Goal: Task Accomplishment & Management: Manage account settings

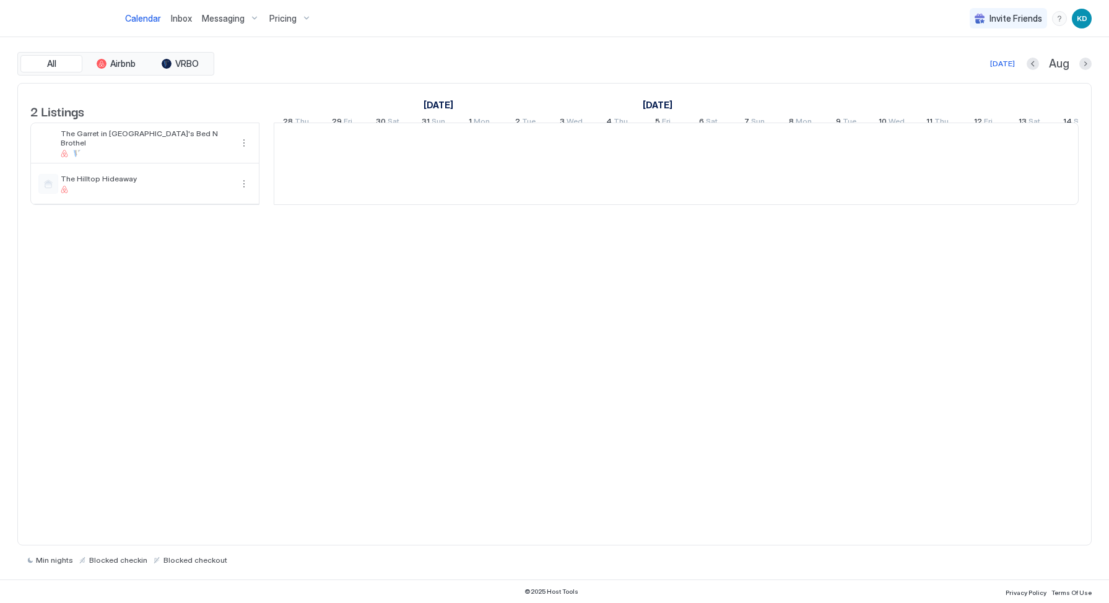
scroll to position [0, 688]
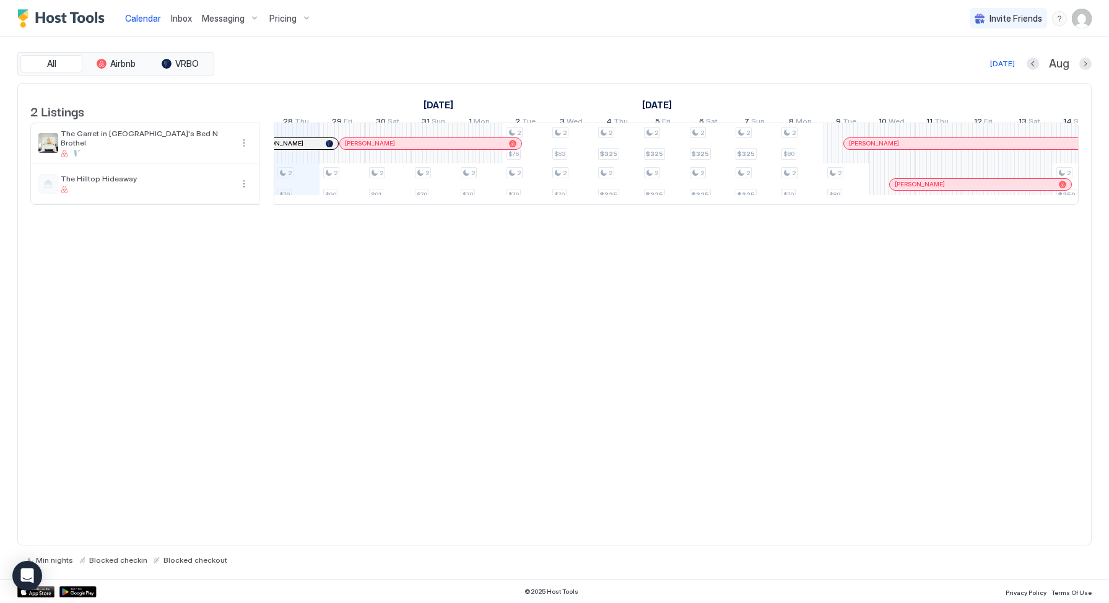
click at [209, 13] on span "Messaging" at bounding box center [223, 18] width 43 height 11
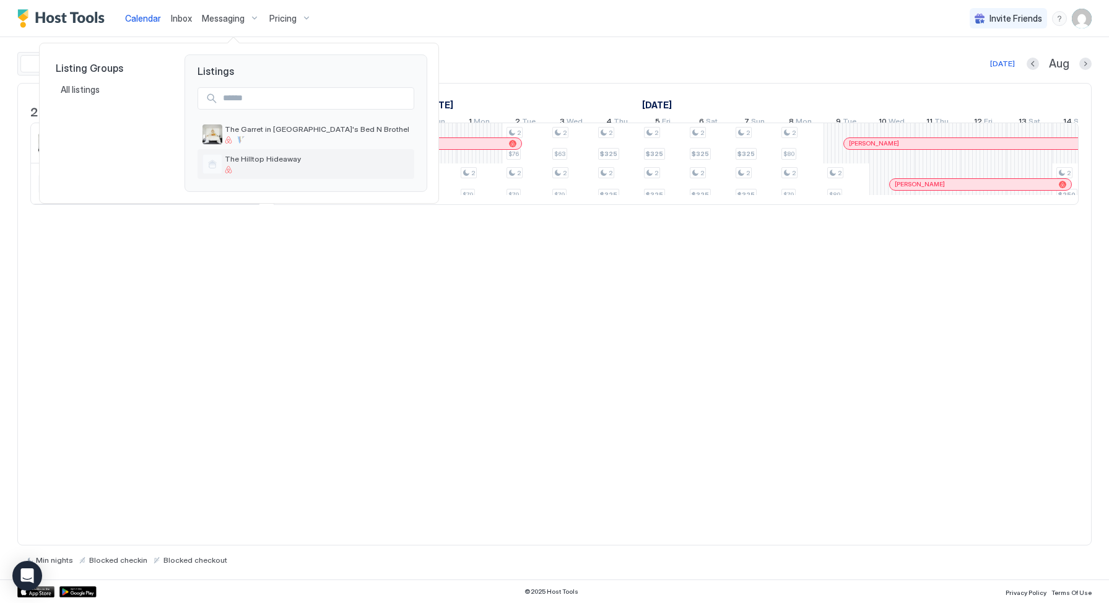
click at [278, 156] on span "The Hilltop Hideaway" at bounding box center [317, 158] width 185 height 9
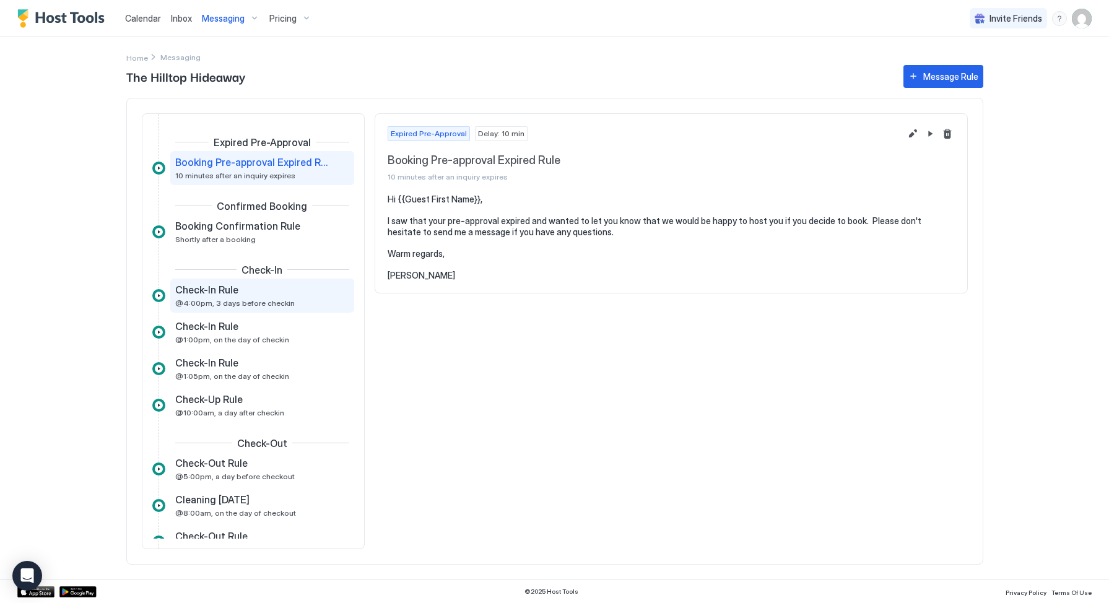
click at [219, 282] on div "Check-In Rule @4:00pm, 3 days before checkin" at bounding box center [262, 296] width 184 height 34
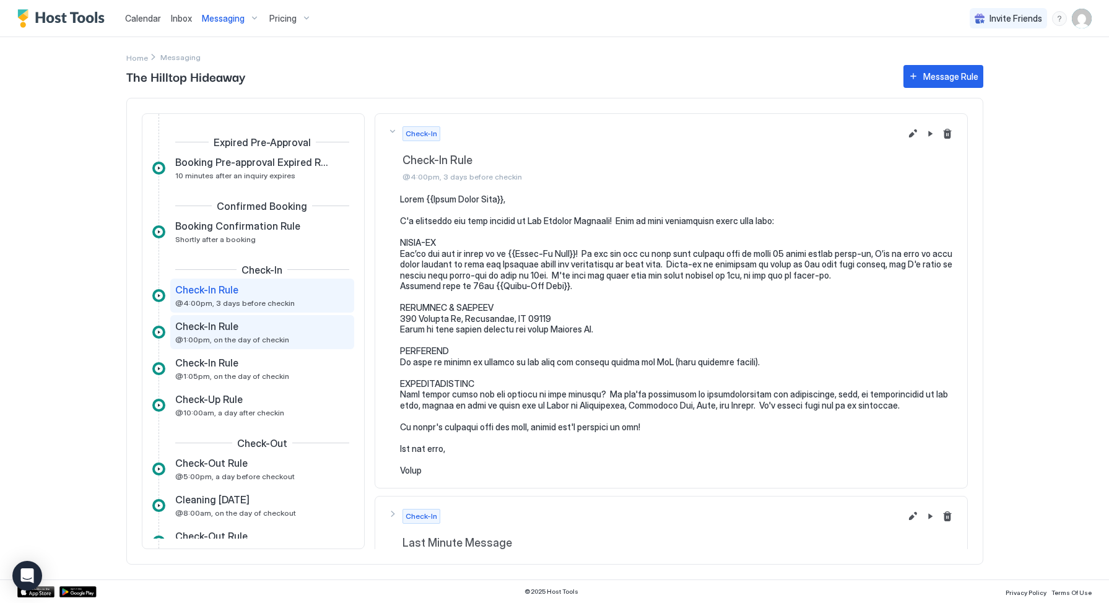
click at [226, 332] on span "Check-In Rule" at bounding box center [206, 326] width 63 height 12
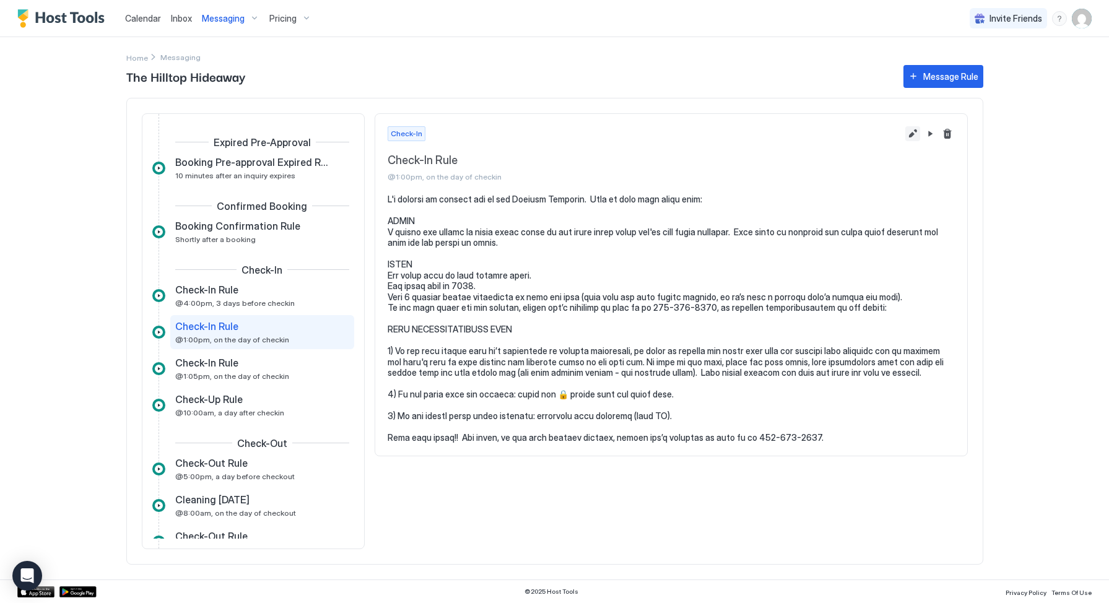
click at [911, 135] on button "Edit message rule" at bounding box center [912, 133] width 15 height 15
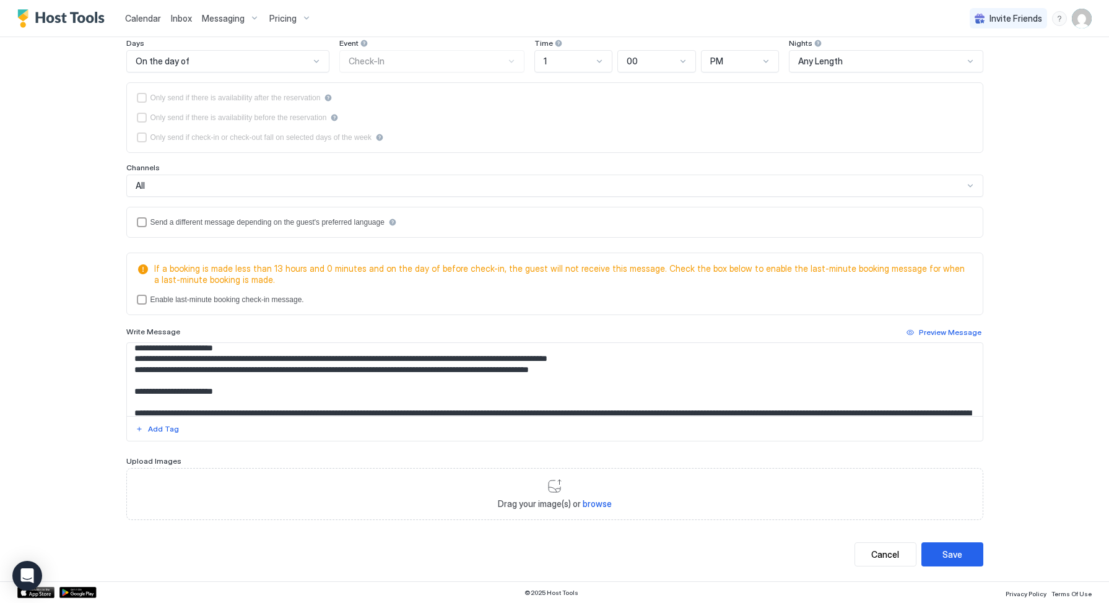
scroll to position [82, 0]
click at [216, 346] on textarea "Input Field" at bounding box center [555, 379] width 856 height 73
click at [215, 347] on textarea "Input Field" at bounding box center [555, 379] width 856 height 73
type textarea "**********"
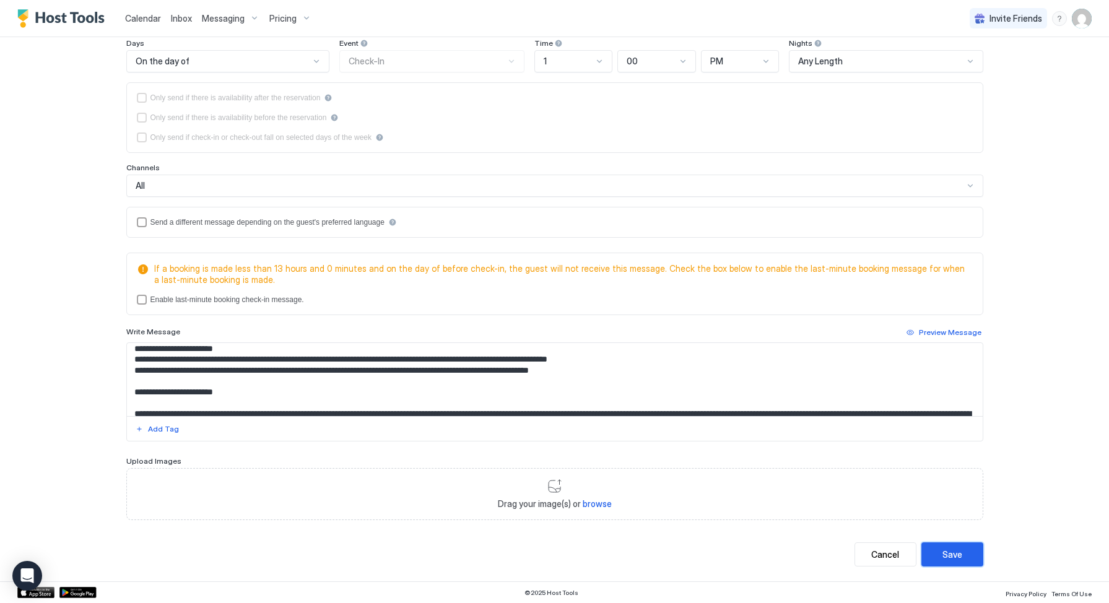
click at [951, 551] on div "Save" at bounding box center [953, 554] width 20 height 13
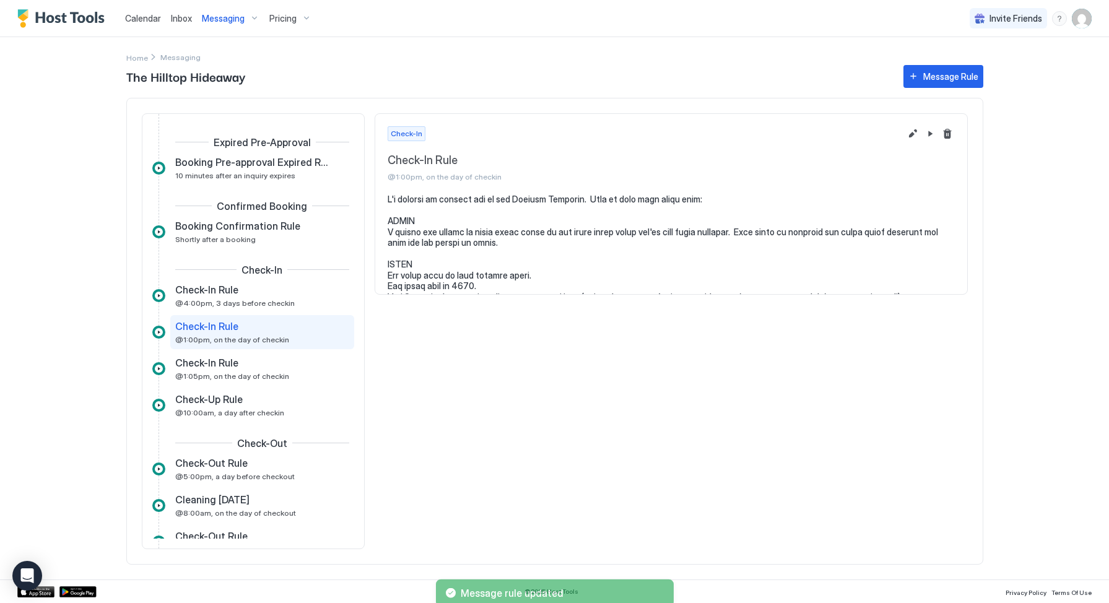
scroll to position [1, 0]
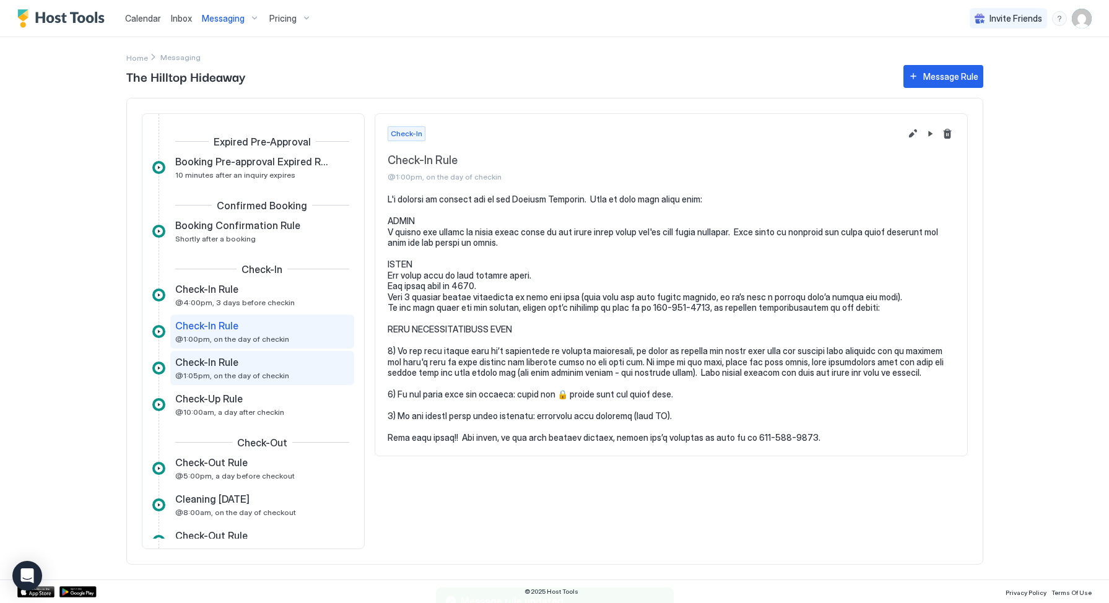
click at [225, 364] on span "Check-In Rule" at bounding box center [206, 362] width 63 height 12
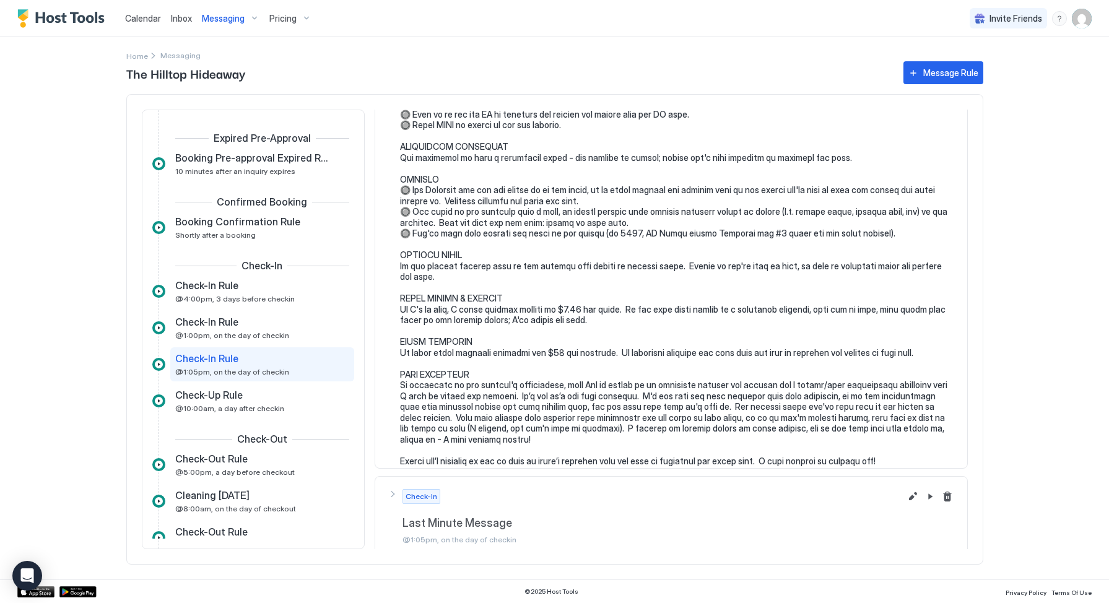
scroll to position [437, 0]
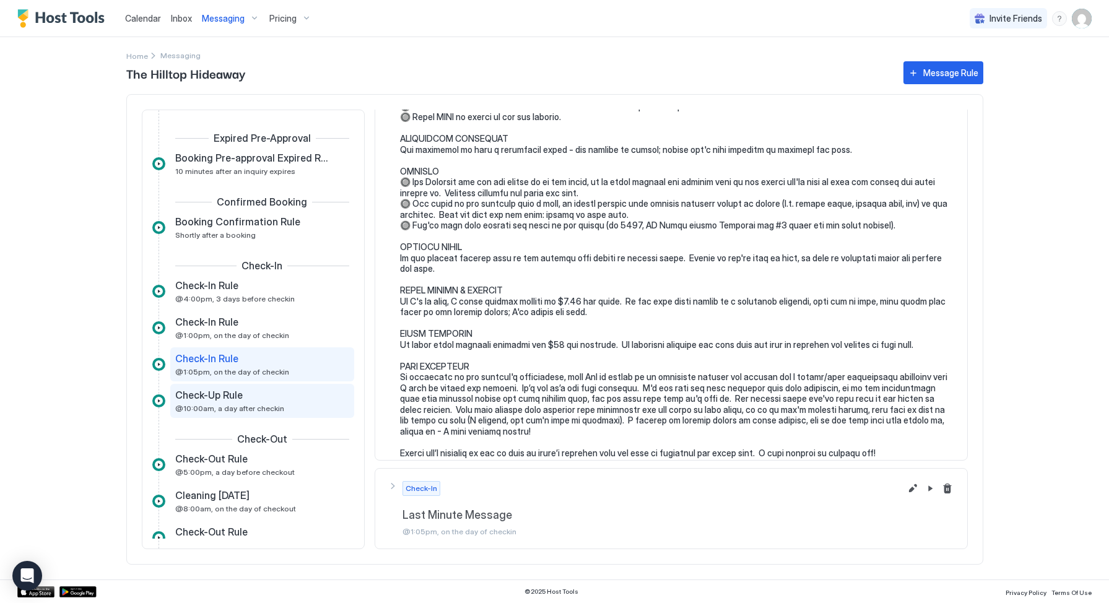
click at [269, 389] on div "Check-Up Rule" at bounding box center [253, 395] width 157 height 12
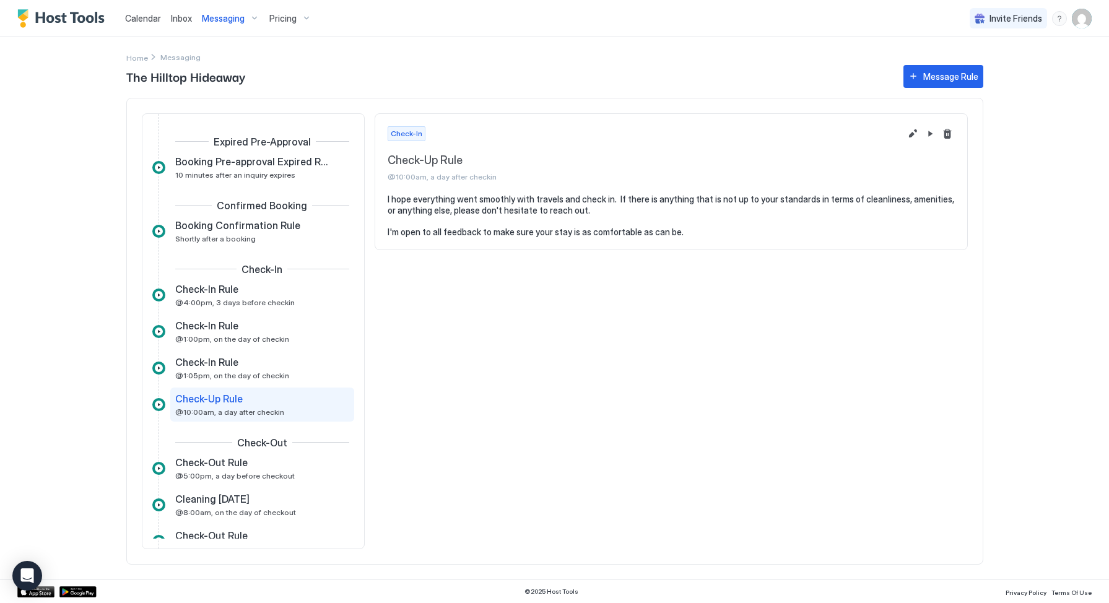
click at [278, 19] on span "Pricing" at bounding box center [282, 18] width 27 height 11
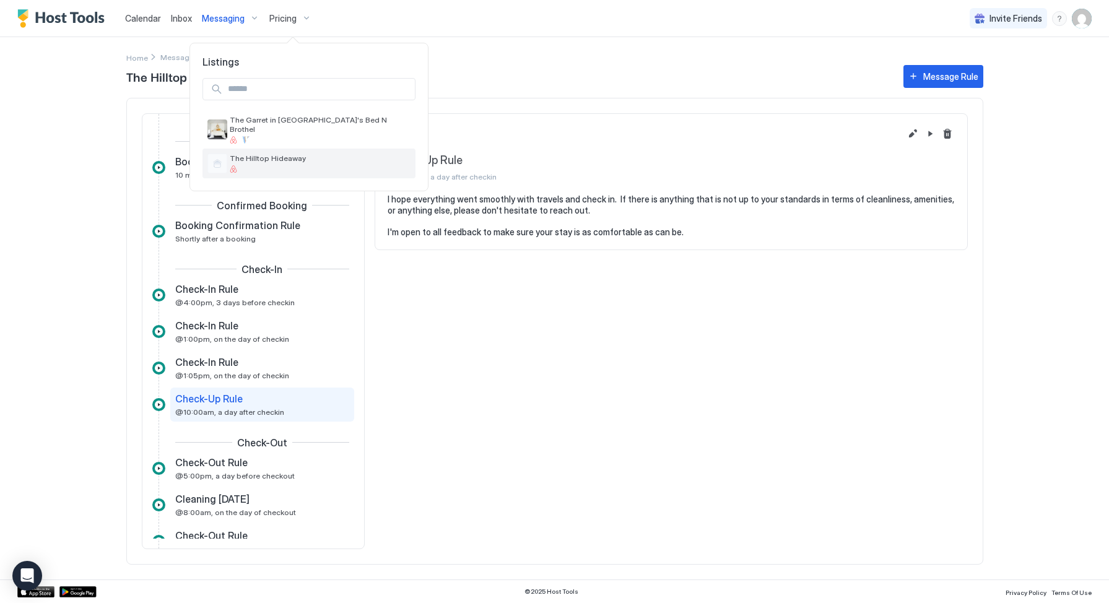
click at [266, 154] on span "The Hilltop Hideaway" at bounding box center [320, 158] width 181 height 9
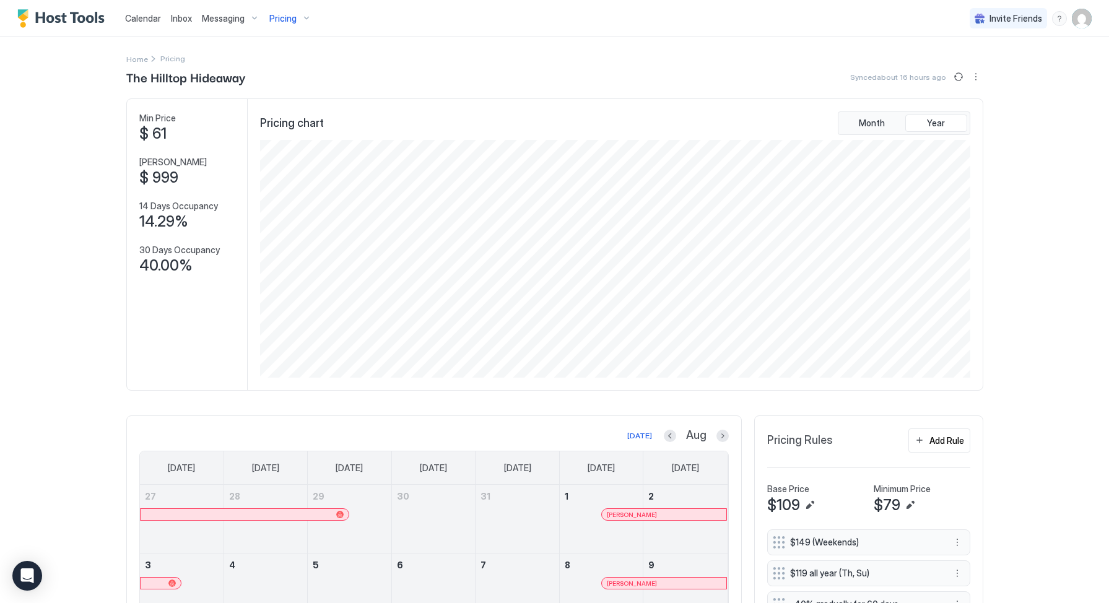
click at [224, 19] on span "Messaging" at bounding box center [223, 18] width 43 height 11
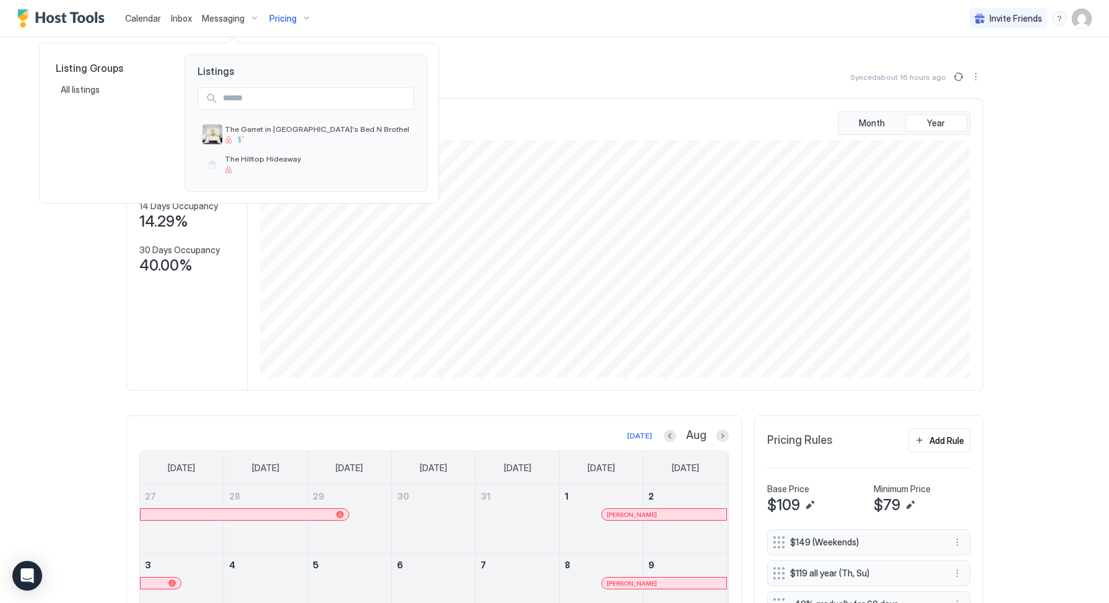
click at [357, 16] on div at bounding box center [554, 301] width 1109 height 603
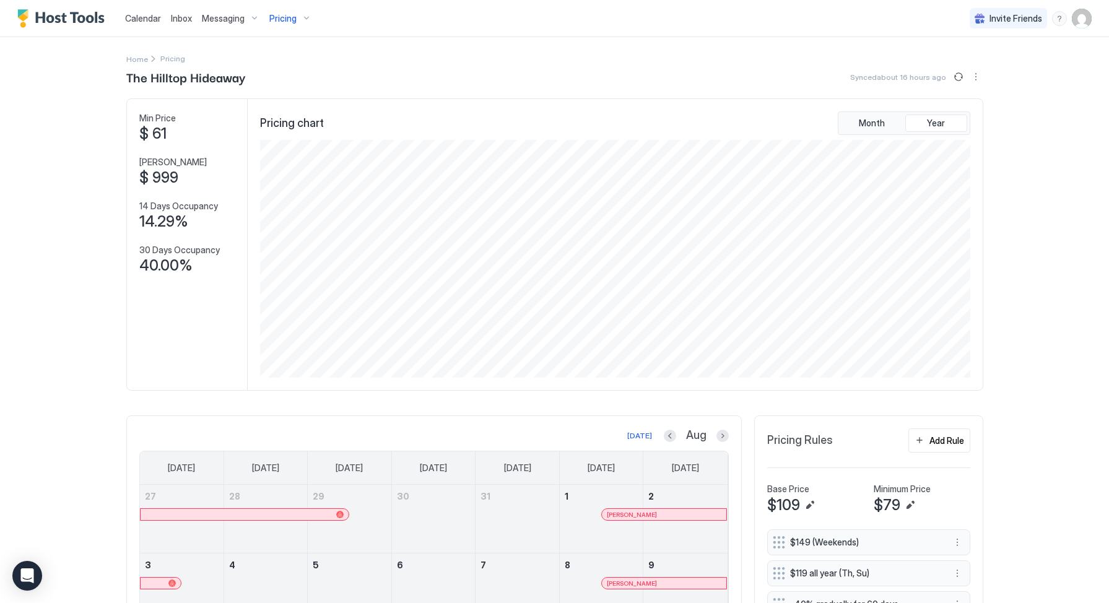
click at [218, 18] on span "Messaging" at bounding box center [223, 18] width 43 height 11
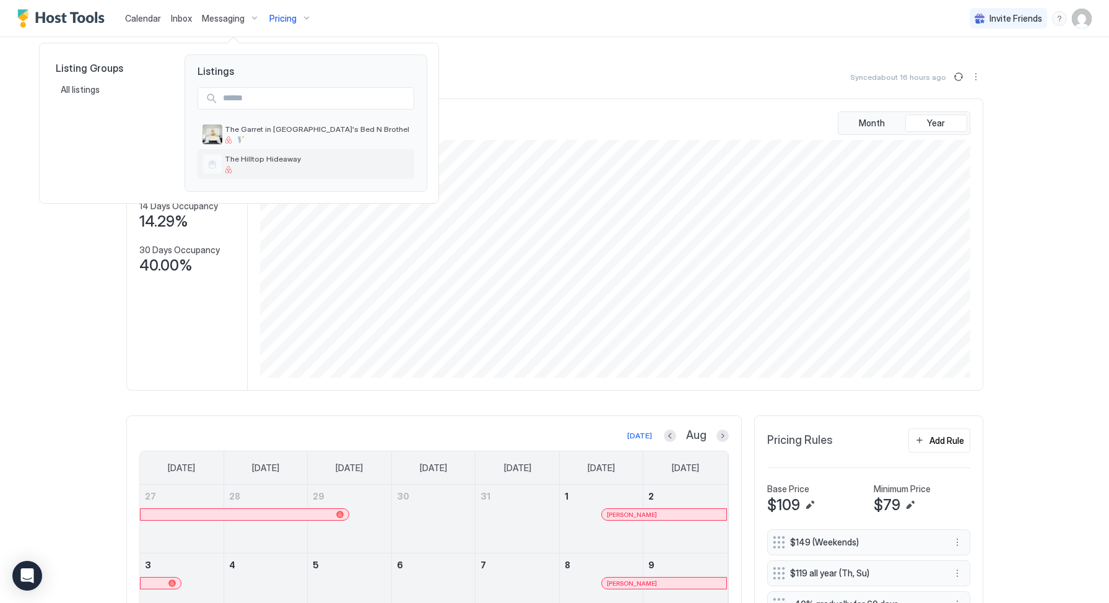
click at [262, 159] on span "The Hilltop Hideaway" at bounding box center [317, 158] width 185 height 9
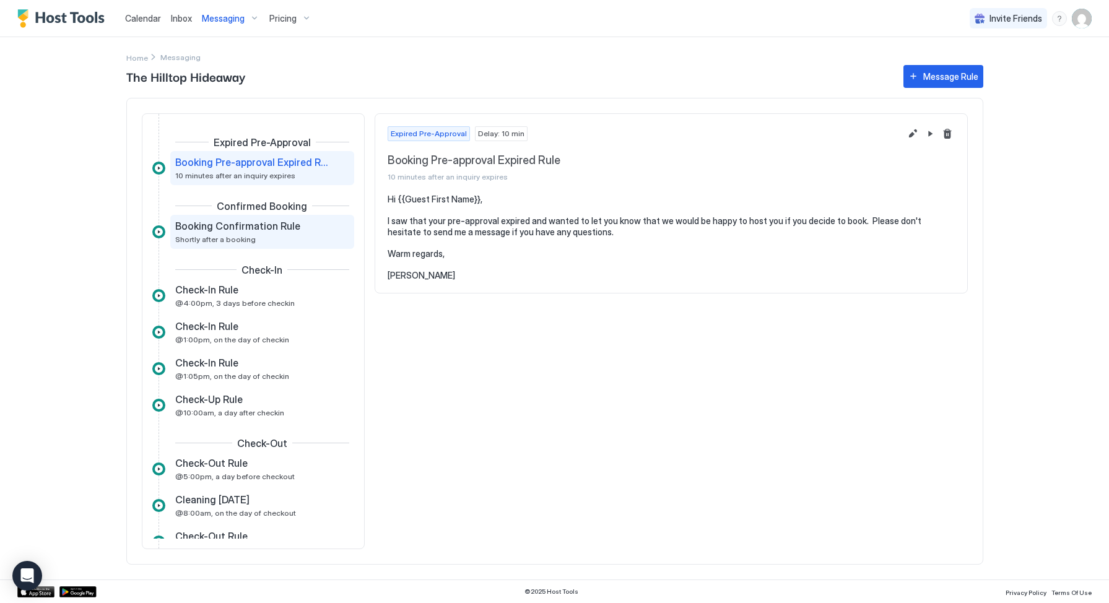
click at [260, 224] on span "Booking Confirmation Rule" at bounding box center [237, 226] width 125 height 12
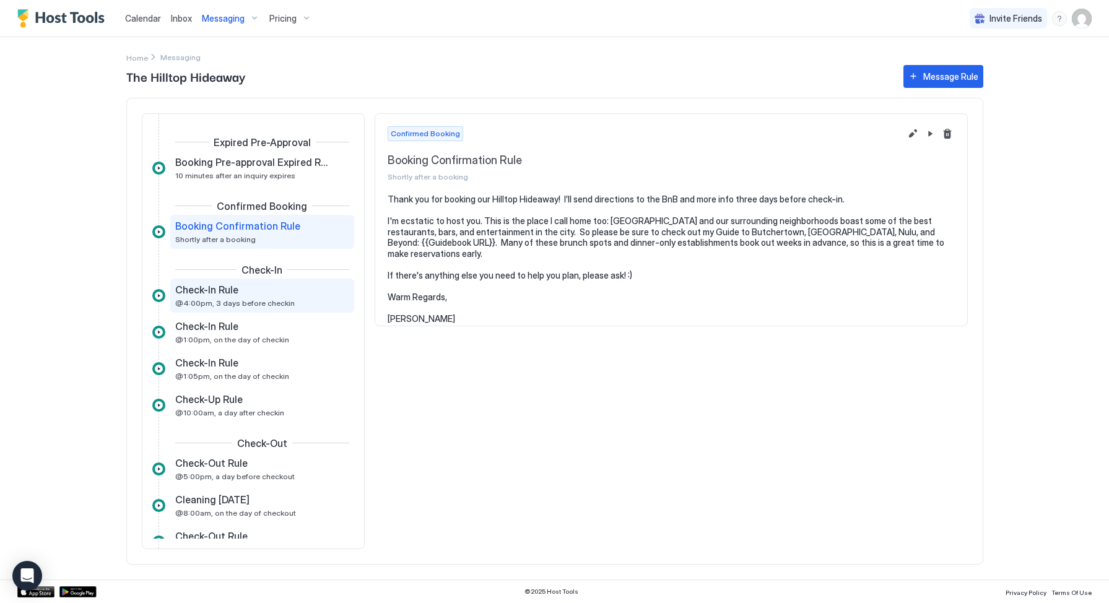
click at [248, 303] on span "@4:00pm, 3 days before checkin" at bounding box center [235, 303] width 120 height 9
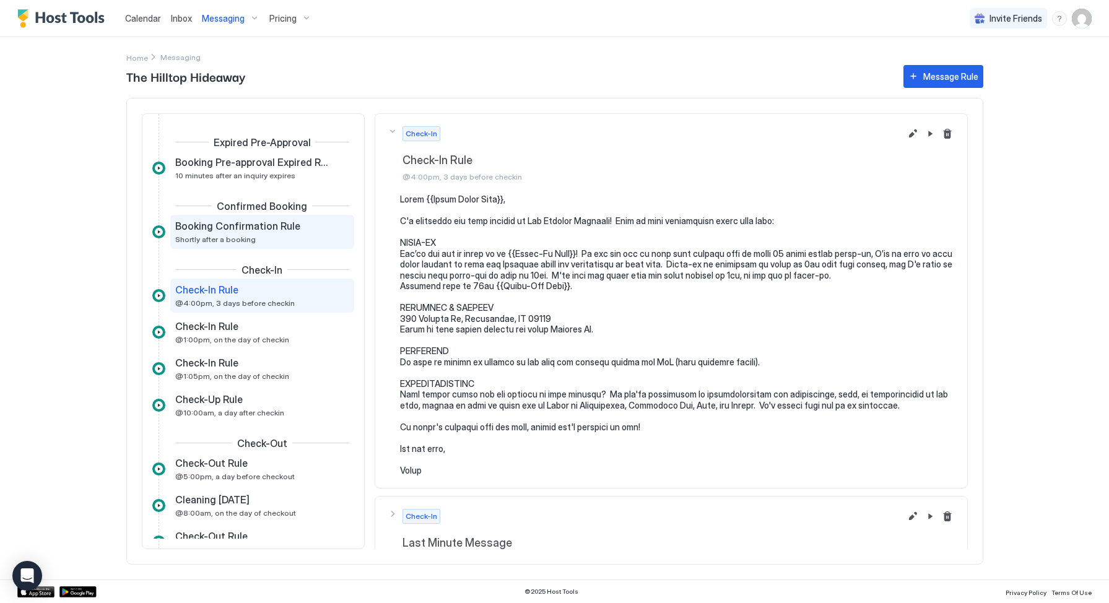
click at [247, 248] on div "Booking Confirmation Rule Shortly after a booking" at bounding box center [262, 232] width 184 height 34
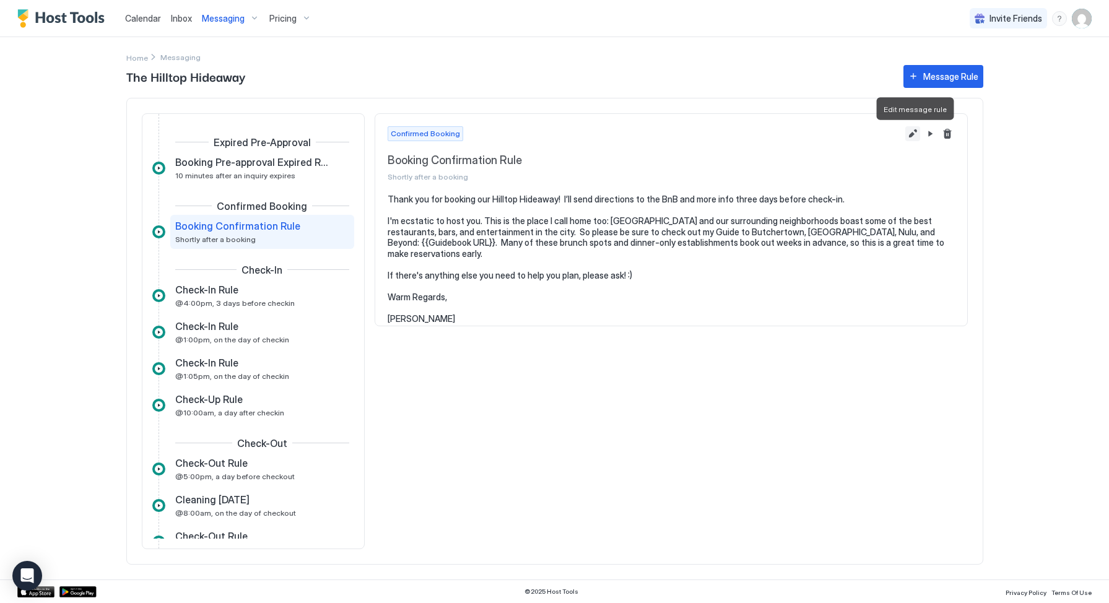
click at [910, 131] on button "Edit message rule" at bounding box center [912, 133] width 15 height 15
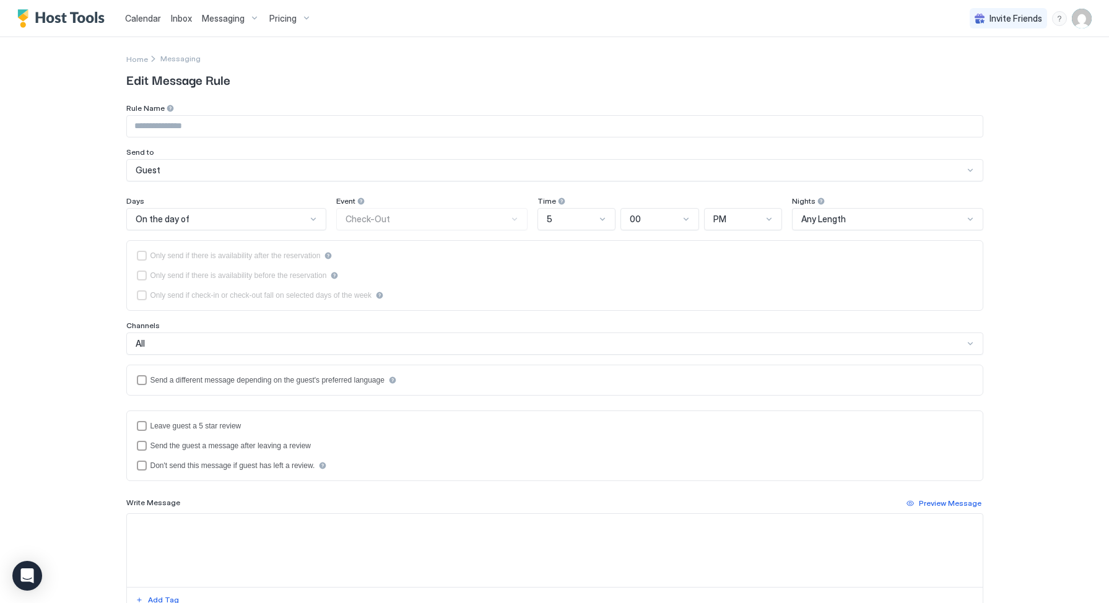
type input "**********"
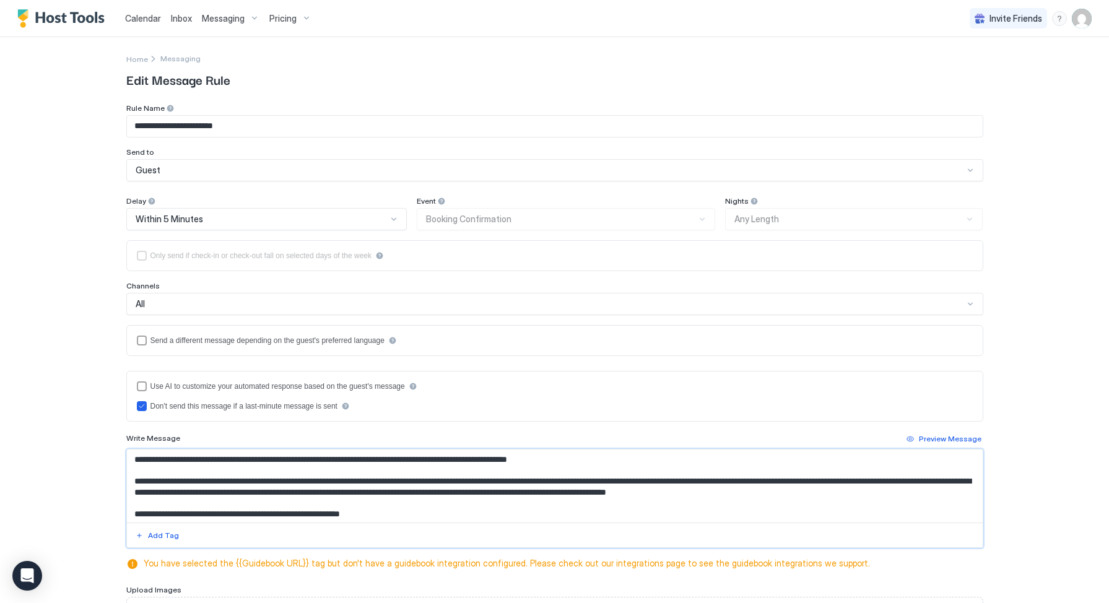
drag, startPoint x: 227, startPoint y: 452, endPoint x: 216, endPoint y: 457, distance: 12.2
click at [216, 457] on textarea "**********" at bounding box center [555, 486] width 856 height 73
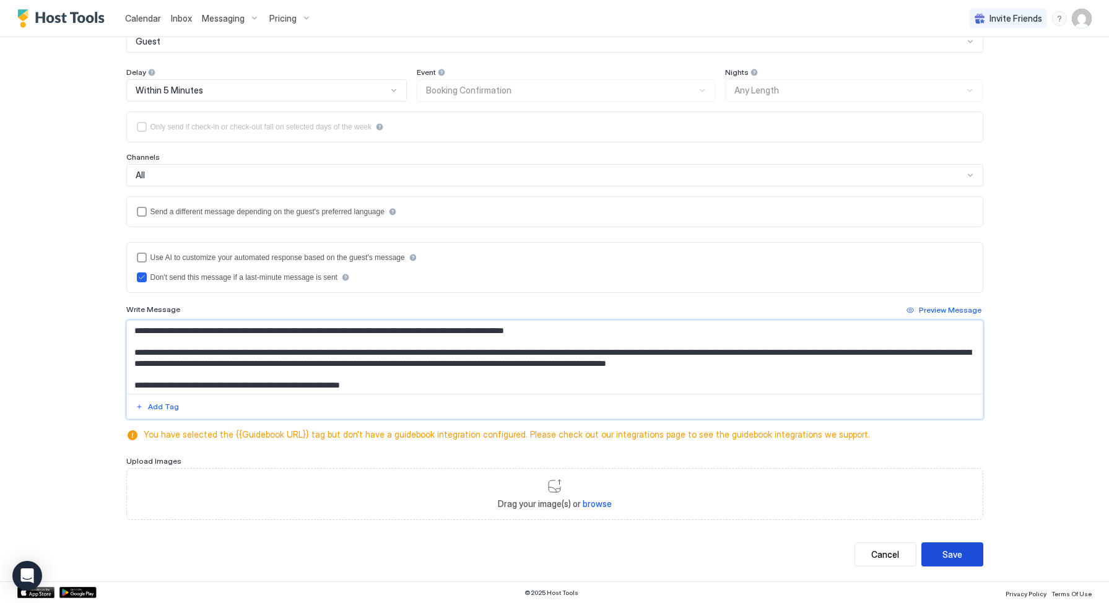
type textarea "**********"
click at [946, 552] on div "Save" at bounding box center [953, 554] width 20 height 13
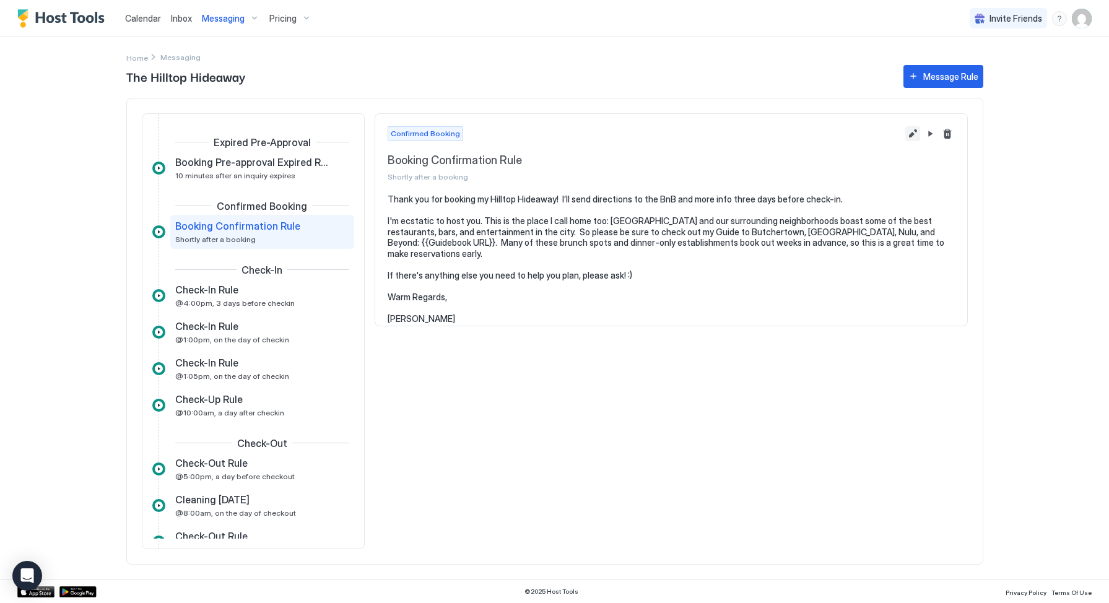
click at [909, 134] on button "Edit message rule" at bounding box center [912, 133] width 15 height 15
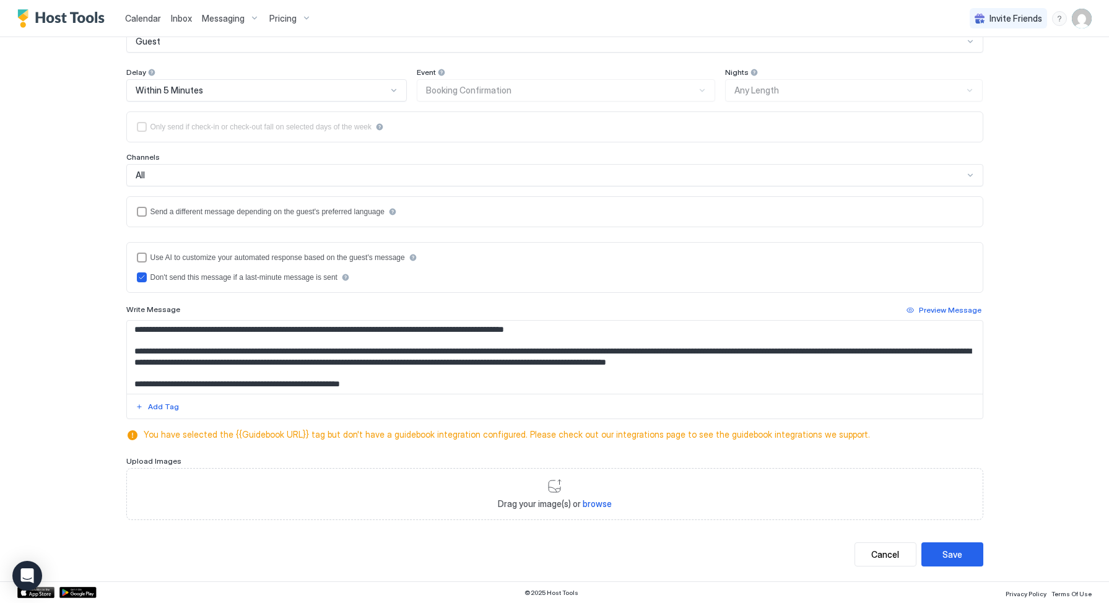
scroll to position [128, 0]
click at [927, 553] on button "Save" at bounding box center [953, 555] width 62 height 24
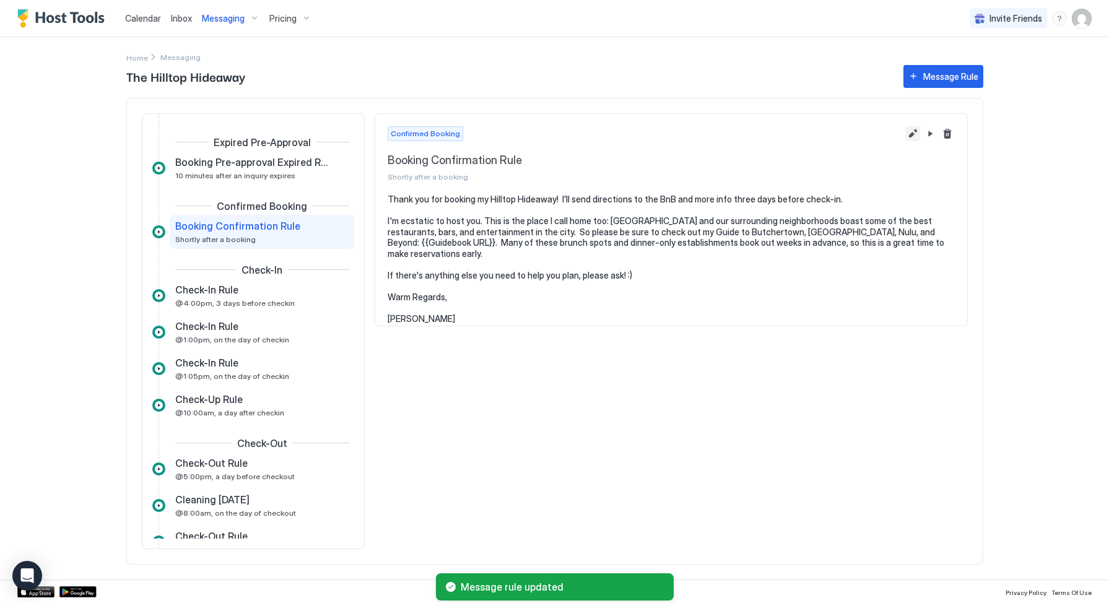
click at [913, 128] on button "Edit message rule" at bounding box center [912, 133] width 15 height 15
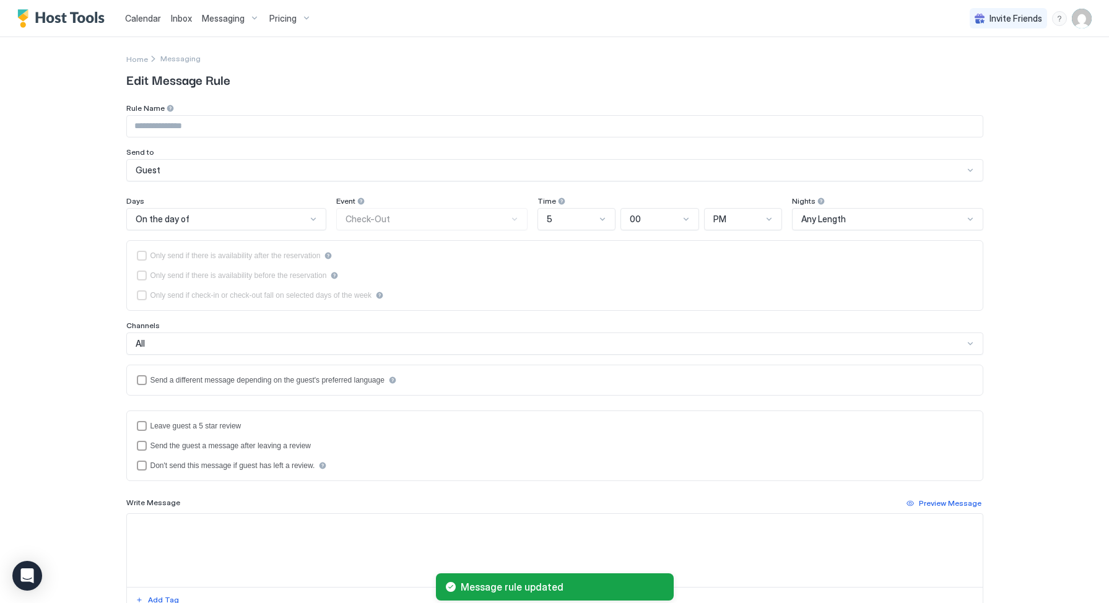
type input "**********"
type textarea "**********"
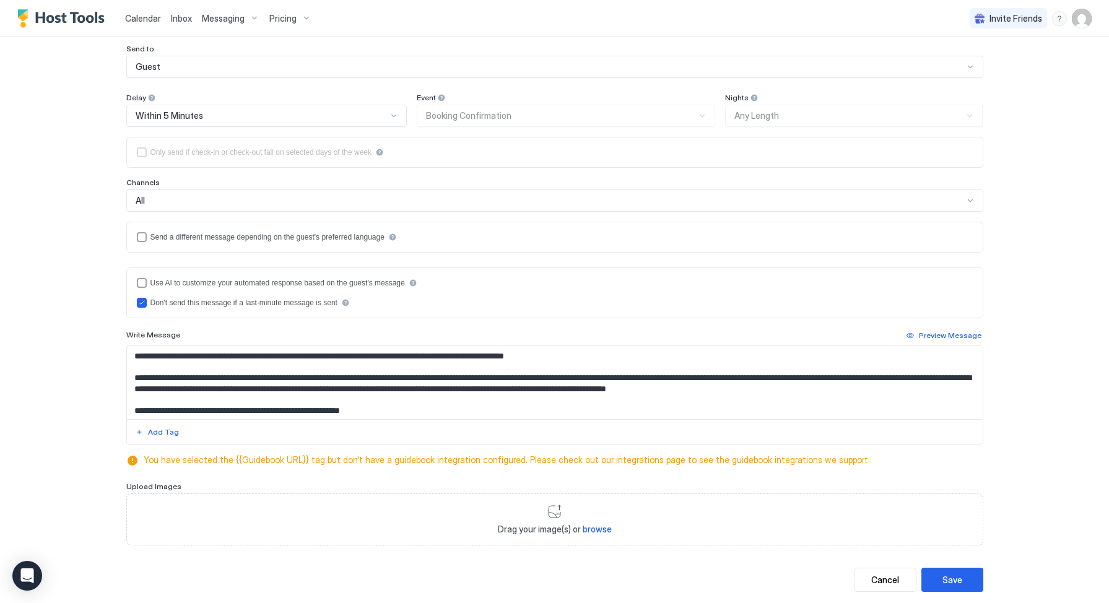
scroll to position [129, 0]
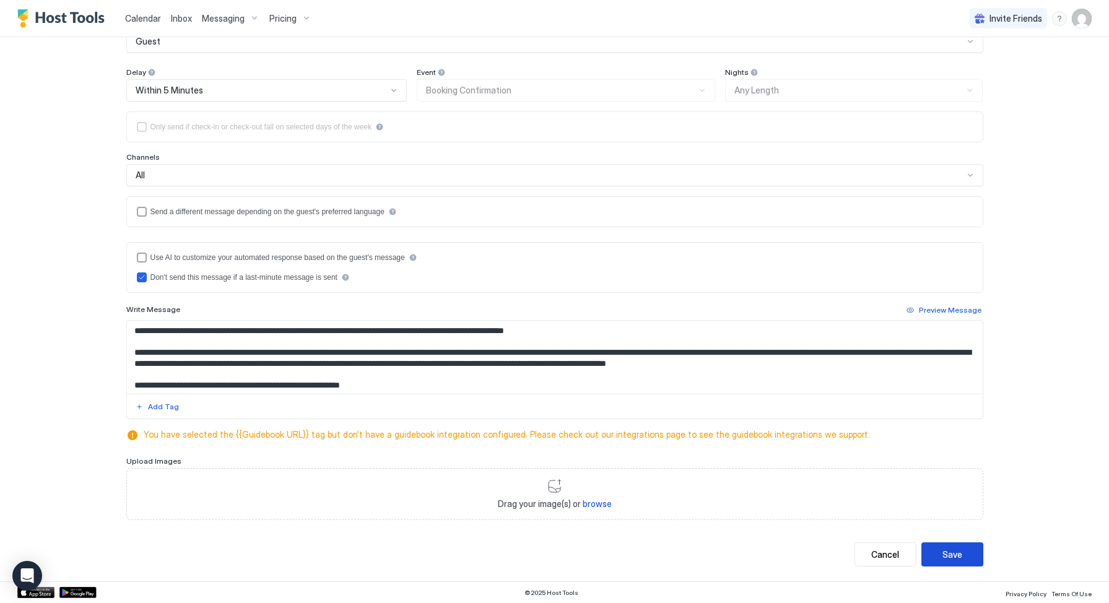
click at [937, 559] on button "Save" at bounding box center [953, 555] width 62 height 24
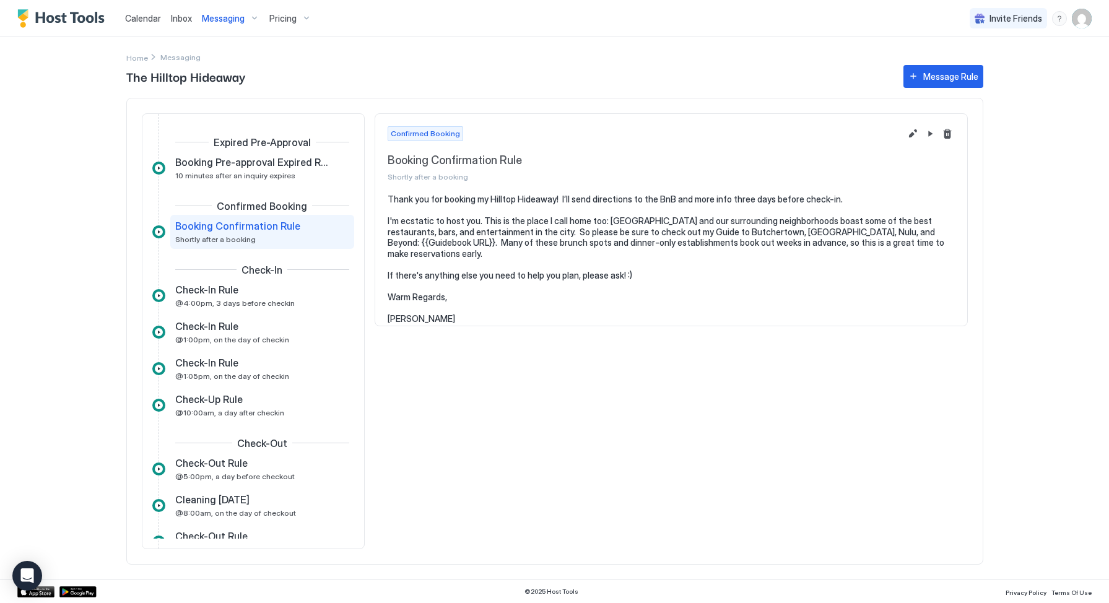
click at [250, 19] on div "Messaging" at bounding box center [231, 18] width 68 height 21
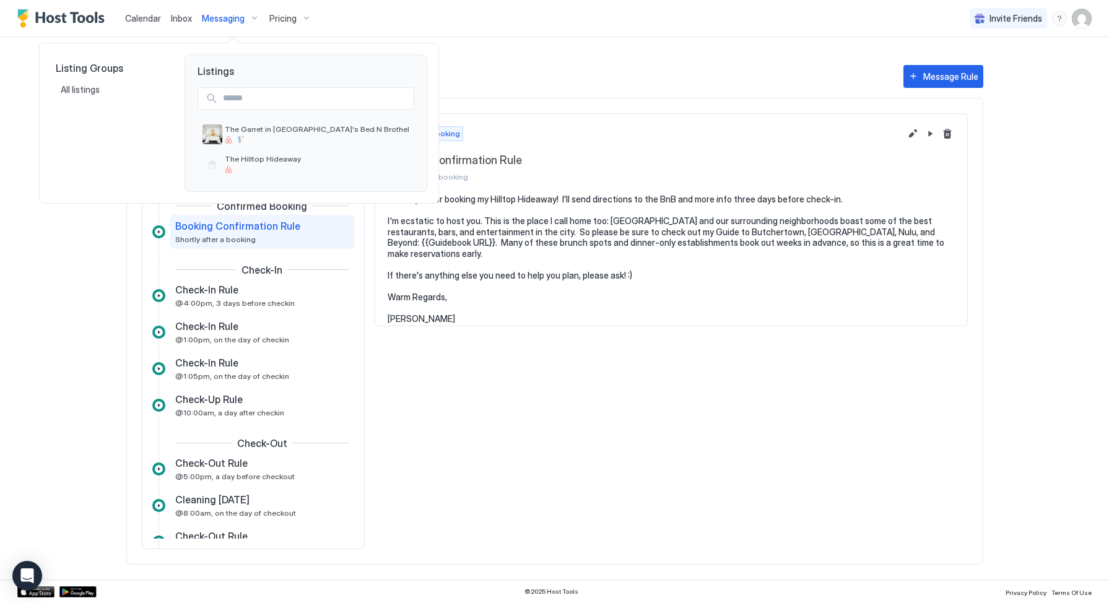
click at [297, 15] on div at bounding box center [554, 301] width 1109 height 603
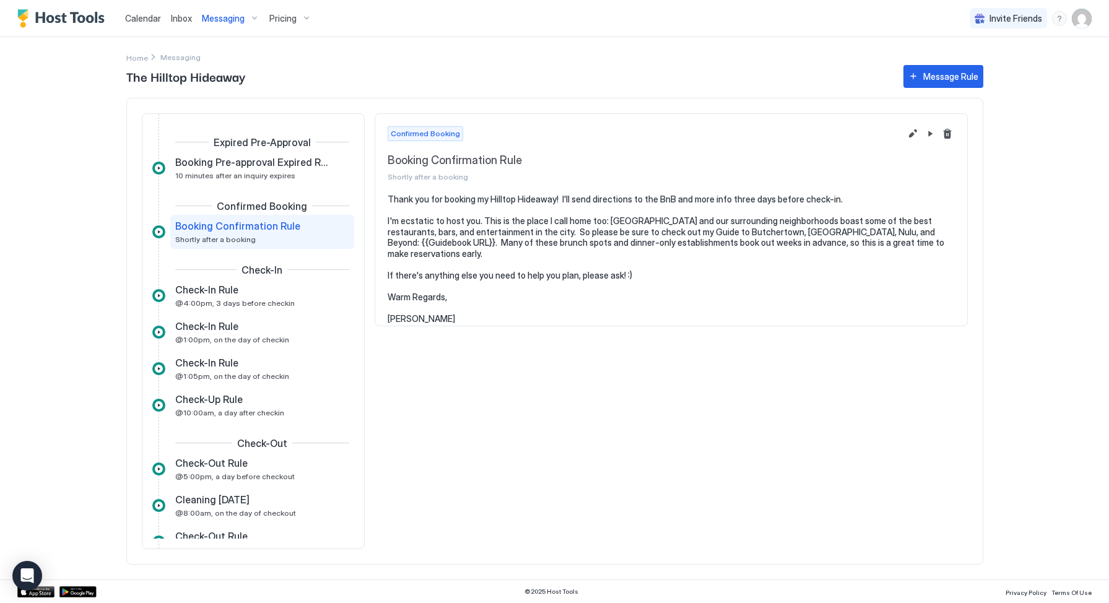
click at [300, 16] on div "Pricing" at bounding box center [290, 18] width 52 height 21
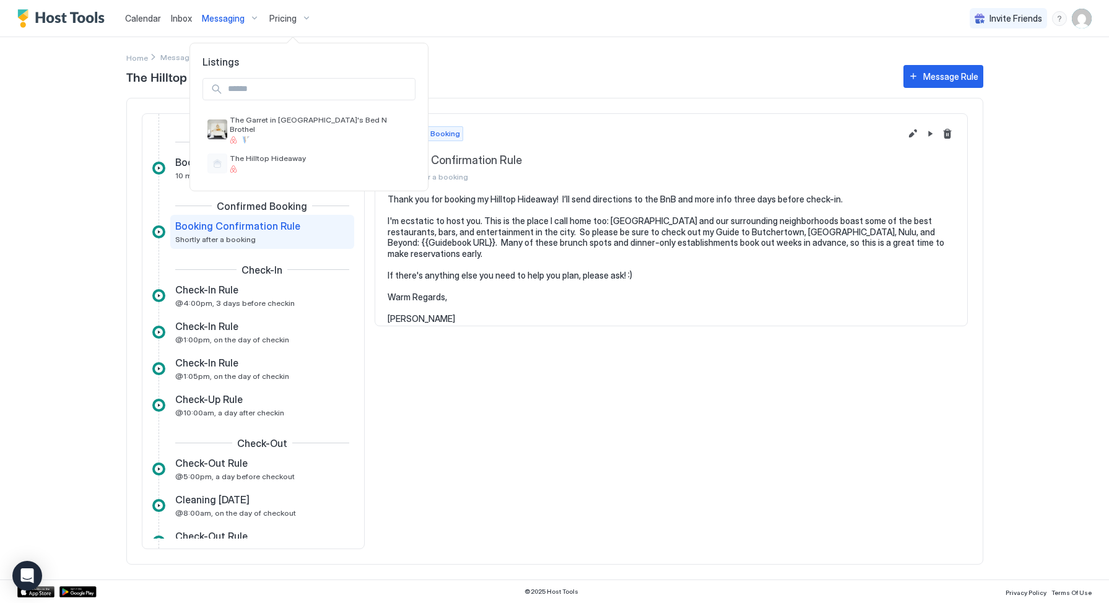
click at [1055, 17] on div at bounding box center [554, 301] width 1109 height 603
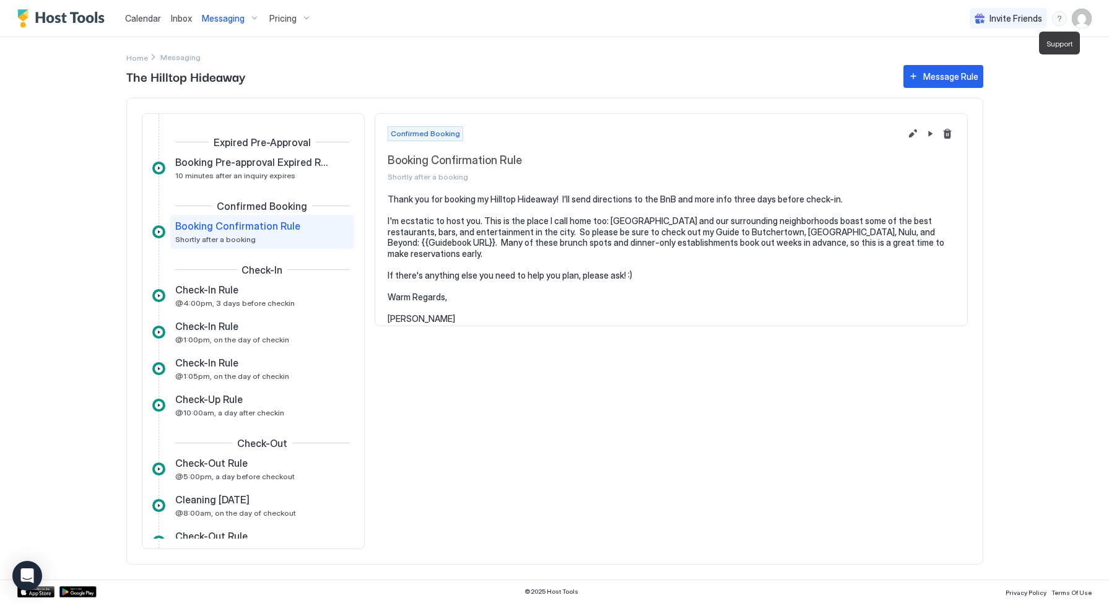
click at [1054, 19] on div "menu" at bounding box center [1059, 18] width 15 height 15
click at [1055, 19] on div at bounding box center [554, 301] width 1109 height 603
click at [1058, 19] on div "menu" at bounding box center [1059, 18] width 15 height 15
click at [1089, 21] on div at bounding box center [554, 301] width 1109 height 603
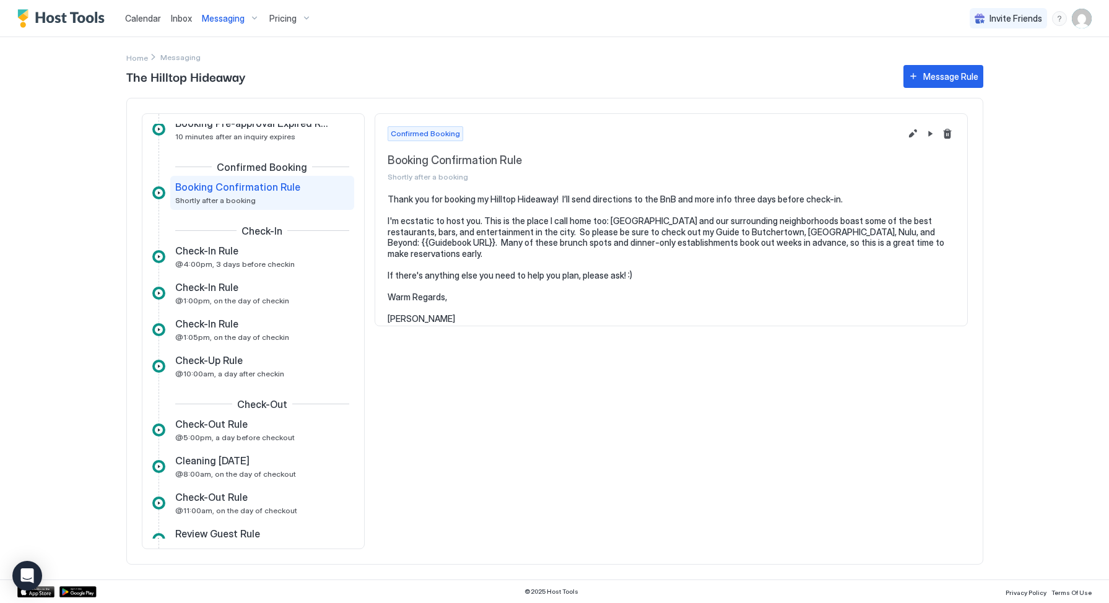
scroll to position [121, 0]
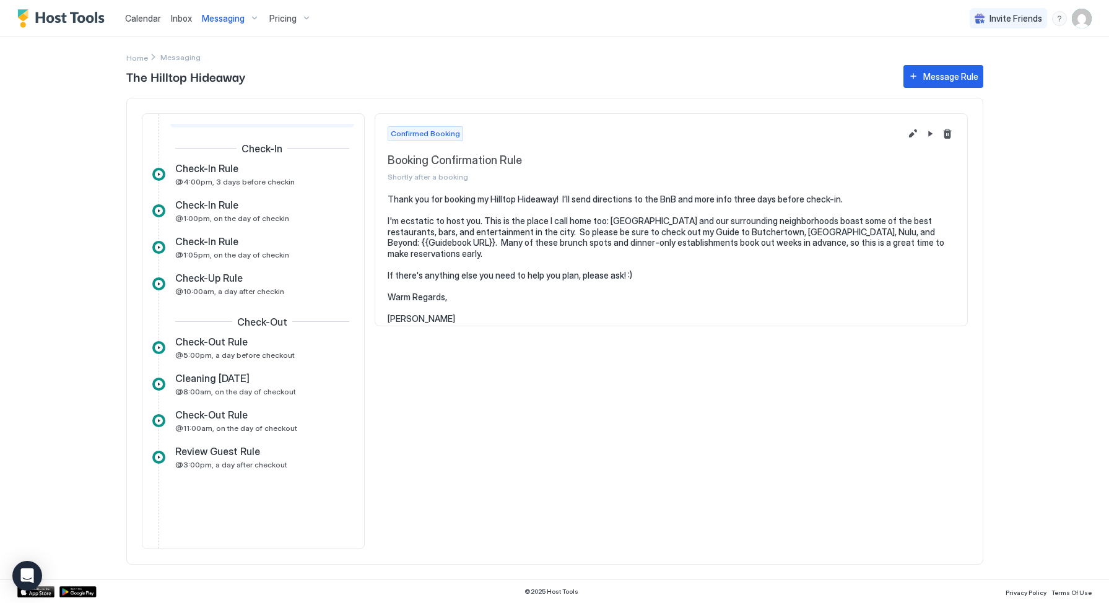
click at [175, 19] on span "Inbox" at bounding box center [181, 18] width 21 height 11
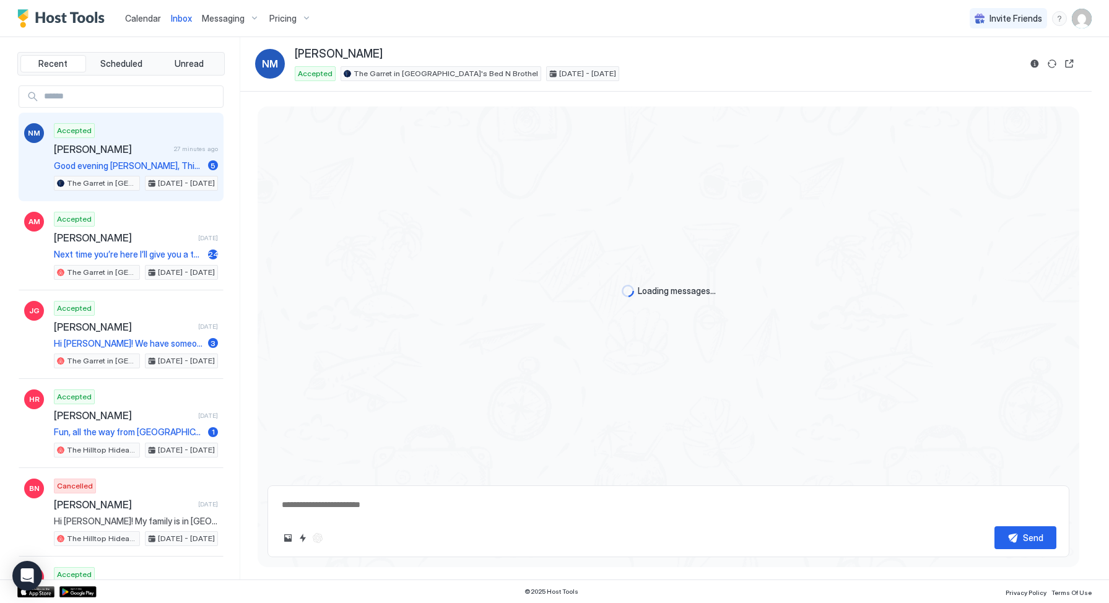
scroll to position [1399, 0]
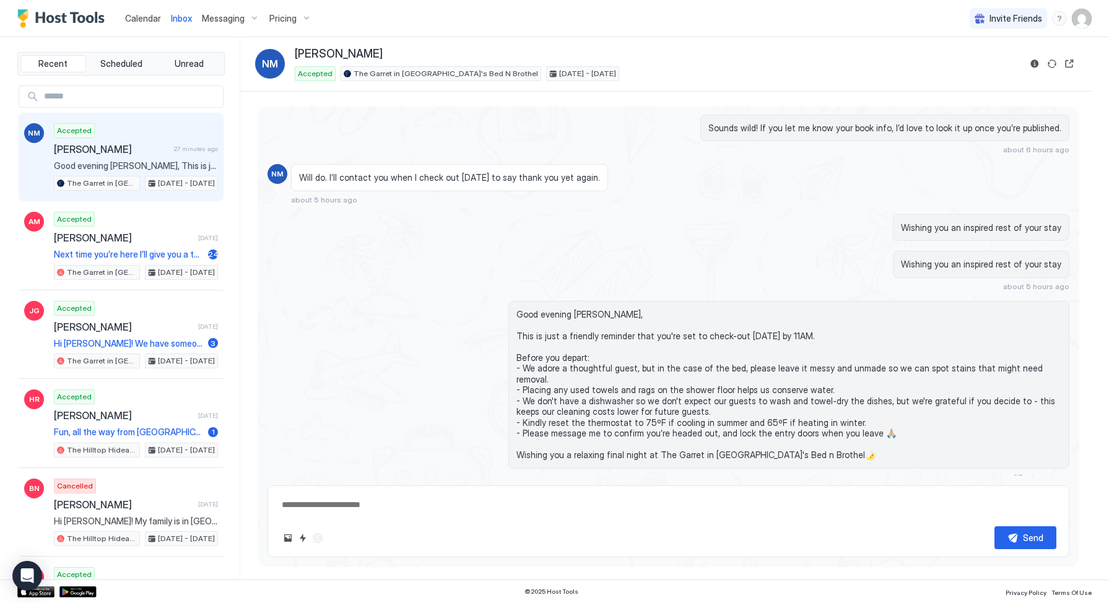
type textarea "*"
click at [149, 19] on span "Calendar" at bounding box center [143, 18] width 36 height 11
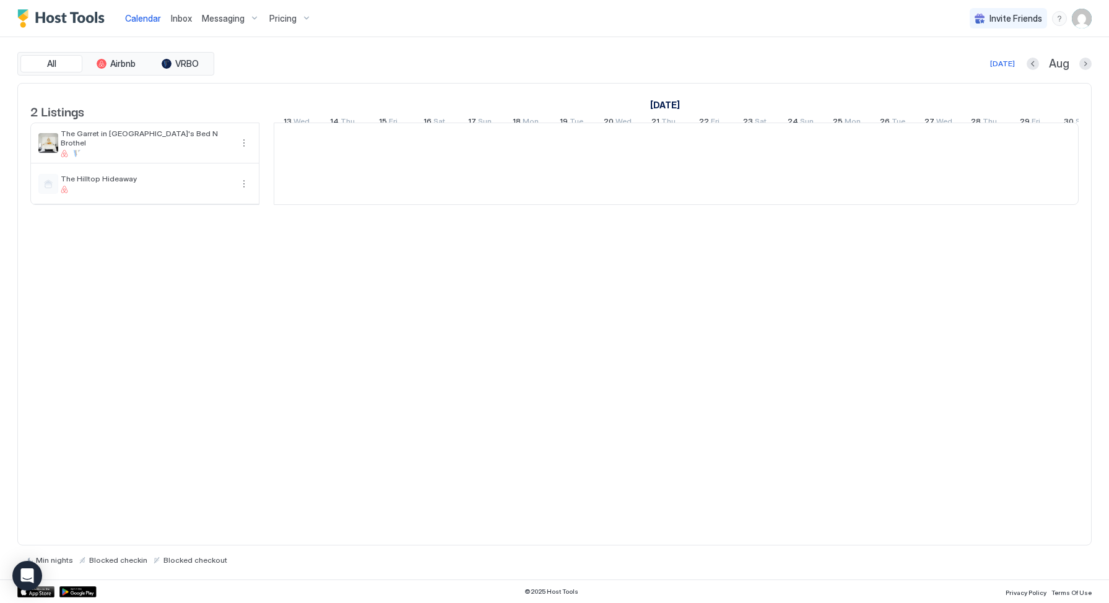
scroll to position [0, 688]
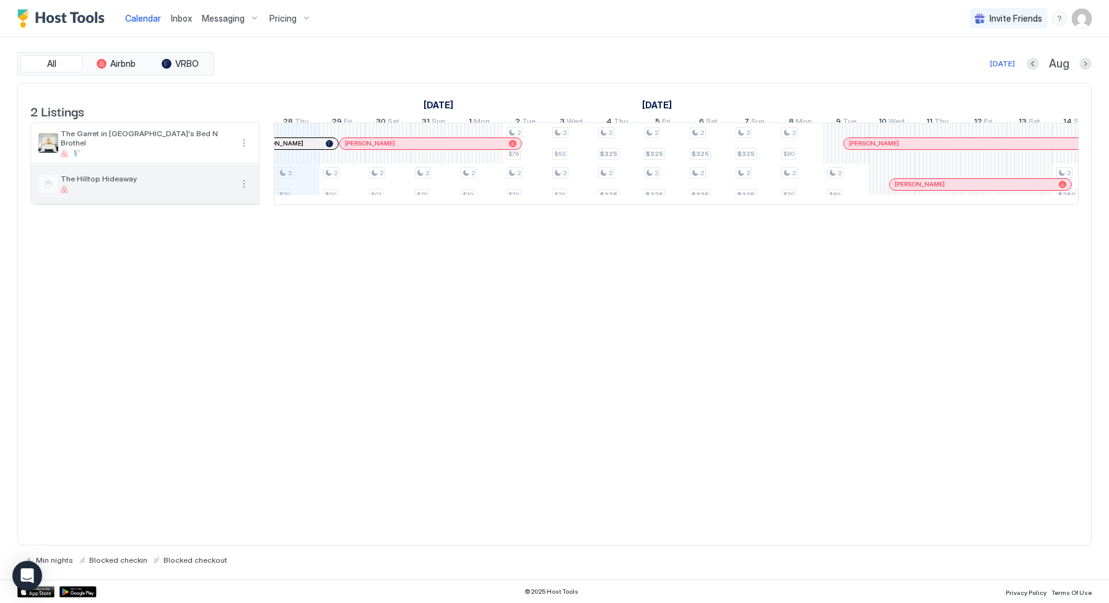
click at [106, 183] on span "The Hilltop Hideaway" at bounding box center [146, 178] width 171 height 9
click at [240, 190] on button "More options" at bounding box center [244, 184] width 15 height 15
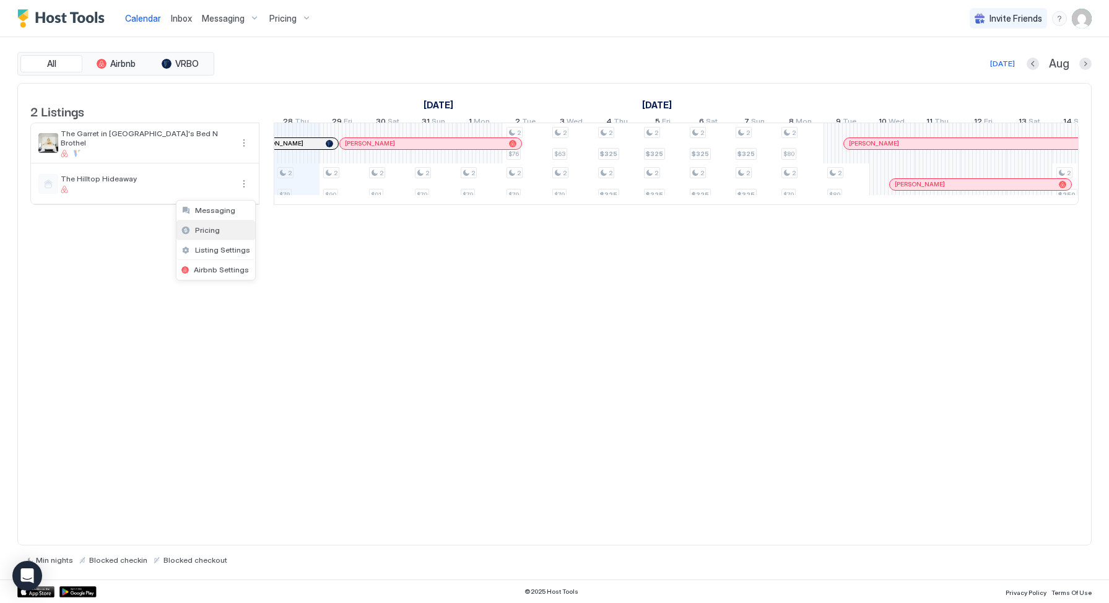
click at [224, 229] on div "Pricing" at bounding box center [216, 230] width 79 height 20
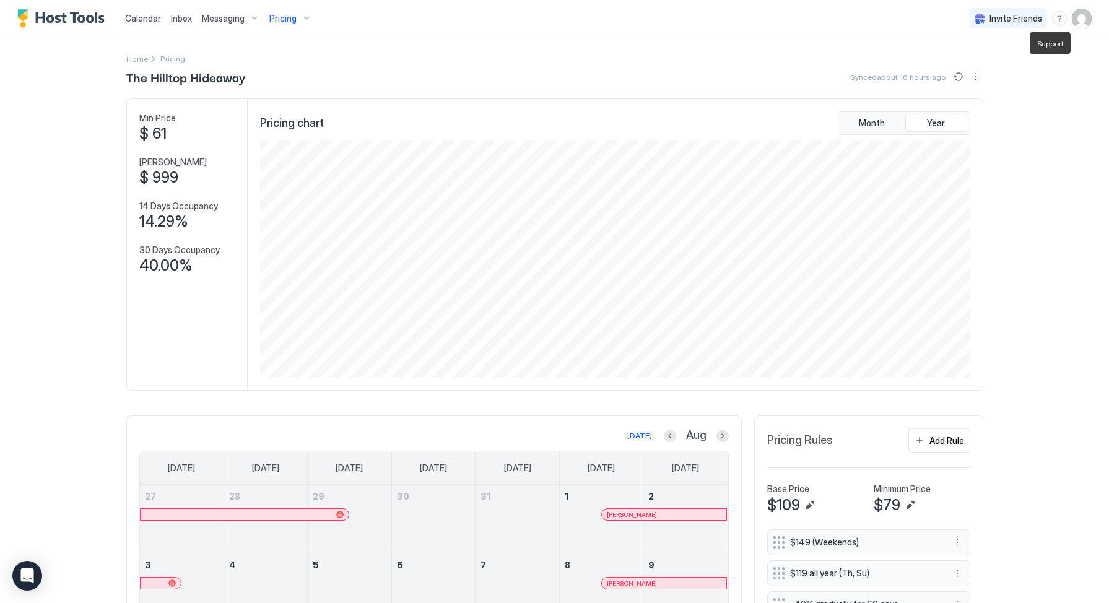
click at [1053, 20] on div "menu" at bounding box center [1059, 18] width 15 height 15
drag, startPoint x: 979, startPoint y: 38, endPoint x: 580, endPoint y: 39, distance: 398.2
click at [580, 39] on div "Help Center Running Status Chat with us Contact us" at bounding box center [554, 301] width 1109 height 603
click at [580, 39] on div at bounding box center [554, 301] width 1109 height 603
click at [211, 89] on div "The Hilltop Hideaway Synced about 16 hours ago Min Price $ 61 Max Price $ 999 1…" at bounding box center [554, 542] width 857 height 948
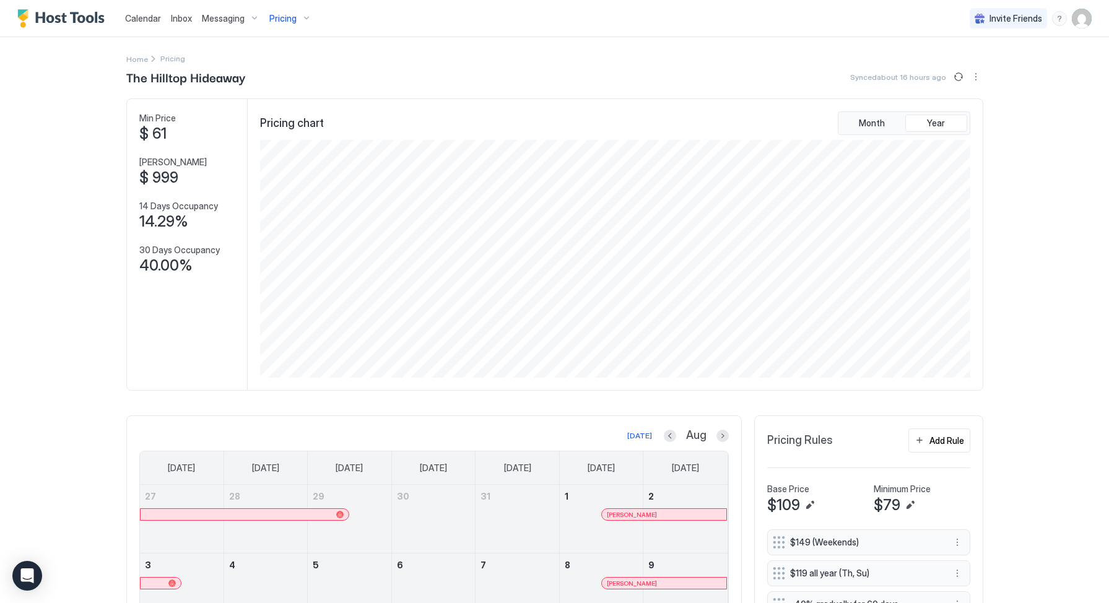
click at [171, 60] on span "Pricing" at bounding box center [172, 58] width 25 height 9
click at [971, 77] on button "More options" at bounding box center [976, 76] width 15 height 15
click at [958, 116] on span "Listing Settings" at bounding box center [949, 114] width 55 height 9
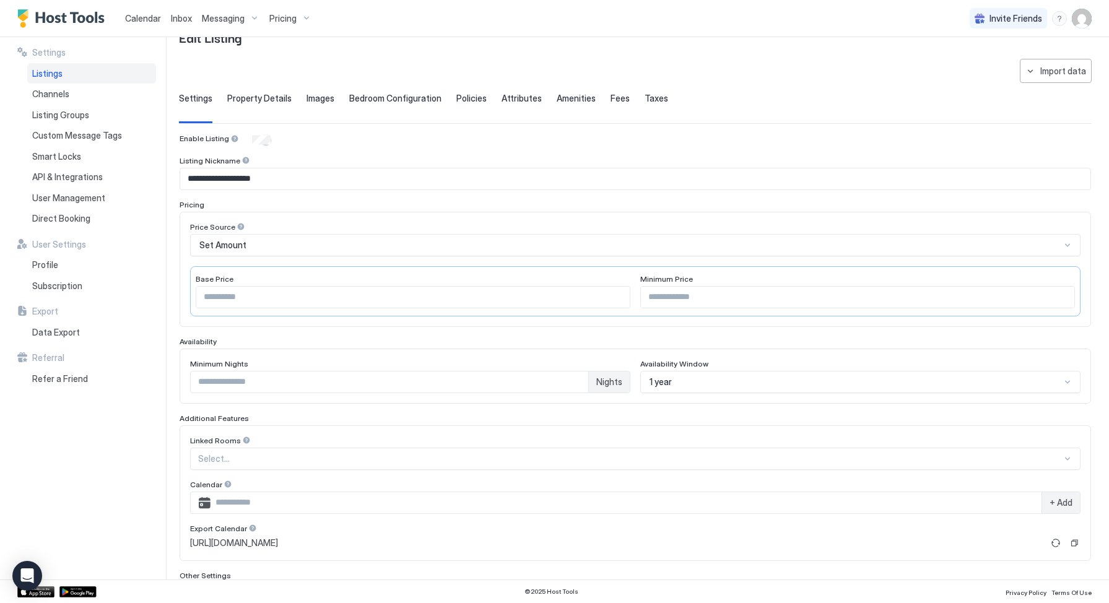
scroll to position [36, 0]
click at [611, 99] on span "Fees" at bounding box center [620, 99] width 19 height 11
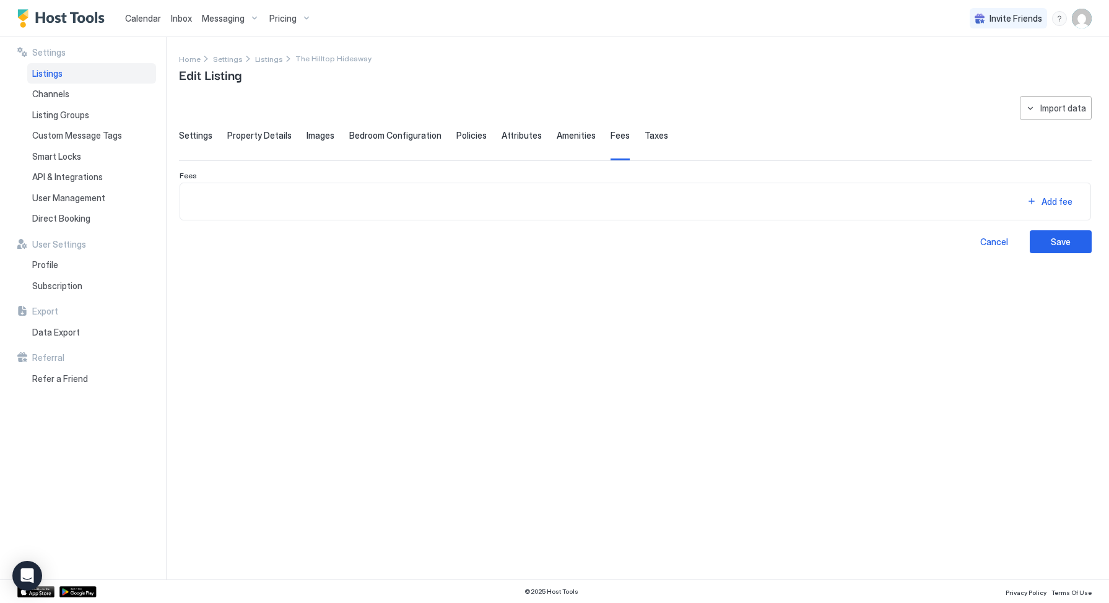
scroll to position [0, 0]
click at [566, 136] on span "Amenities" at bounding box center [576, 135] width 39 height 11
click at [645, 136] on span "Taxes" at bounding box center [657, 135] width 24 height 11
click at [522, 136] on span "Attributes" at bounding box center [522, 135] width 40 height 11
click at [468, 135] on span "Policies" at bounding box center [471, 135] width 30 height 11
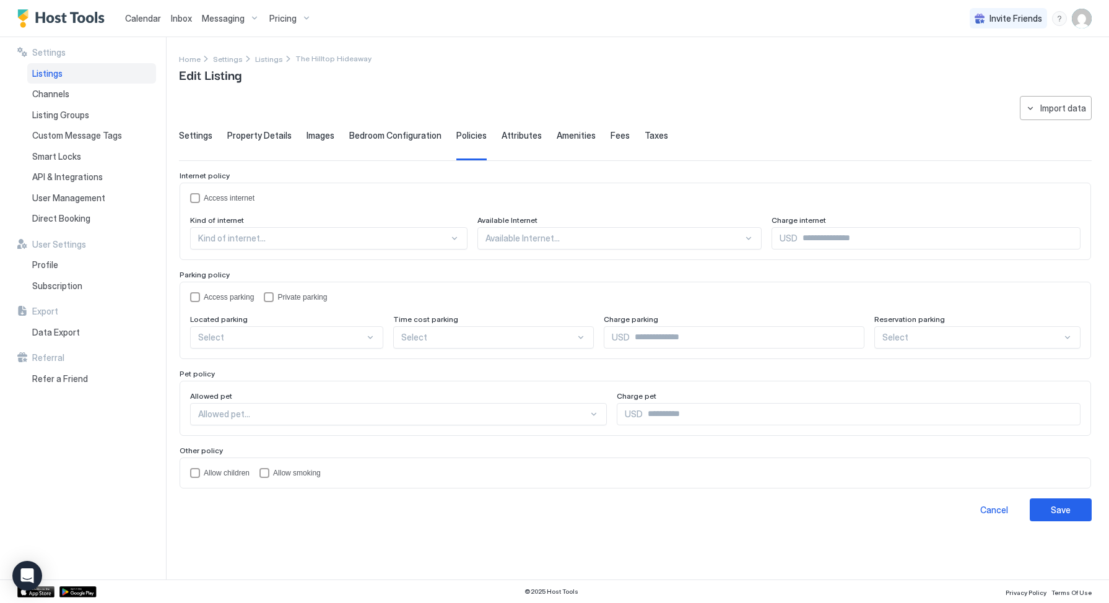
click at [417, 134] on span "Bedroom Configuration" at bounding box center [395, 135] width 92 height 11
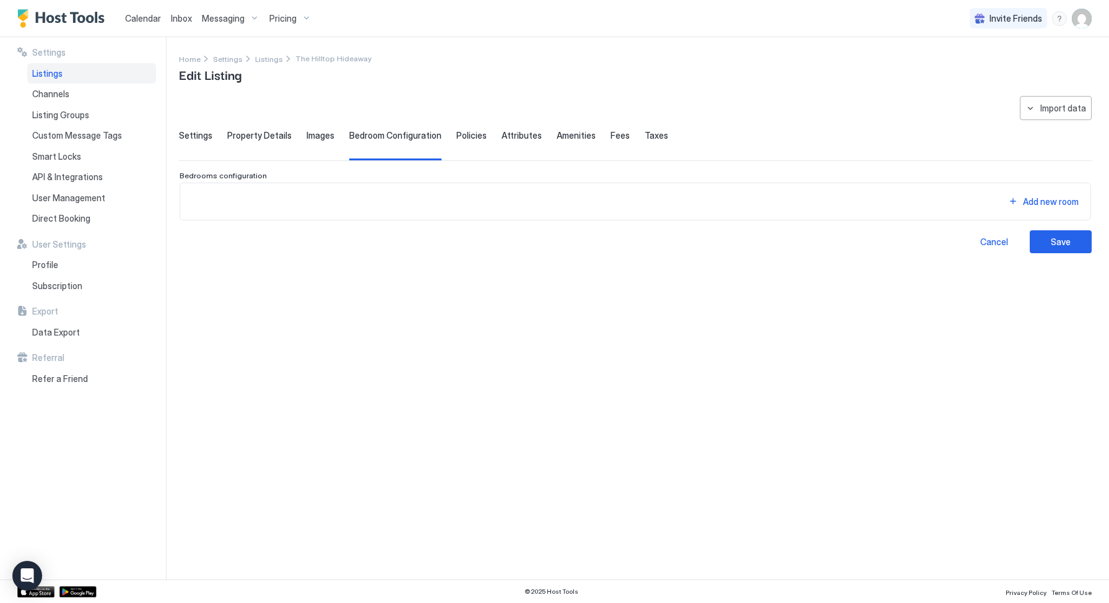
click at [323, 136] on span "Images" at bounding box center [321, 135] width 28 height 11
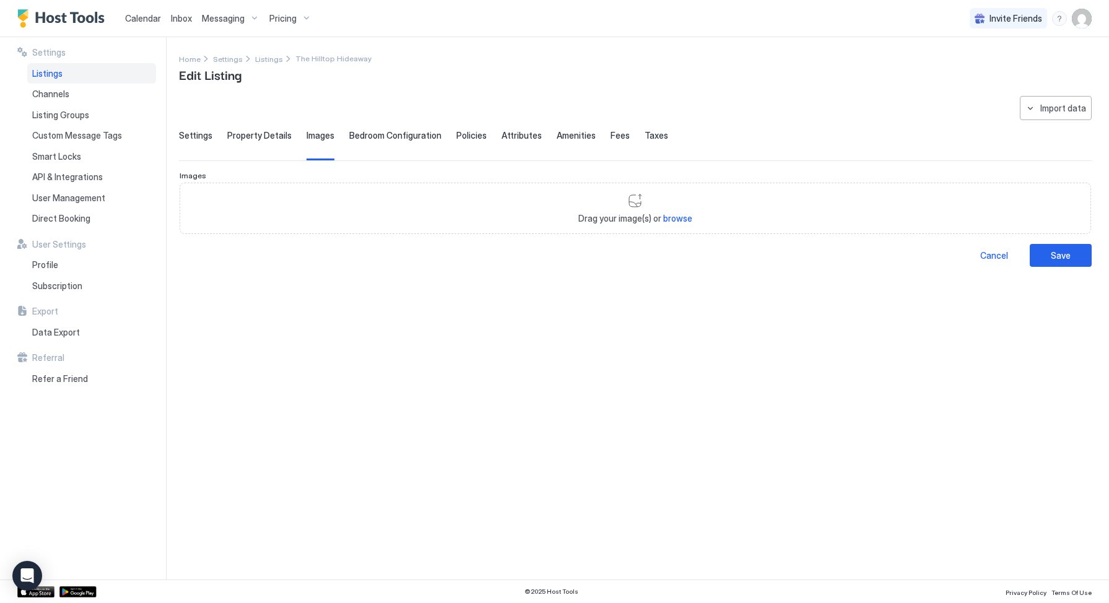
click at [272, 136] on span "Property Details" at bounding box center [259, 135] width 64 height 11
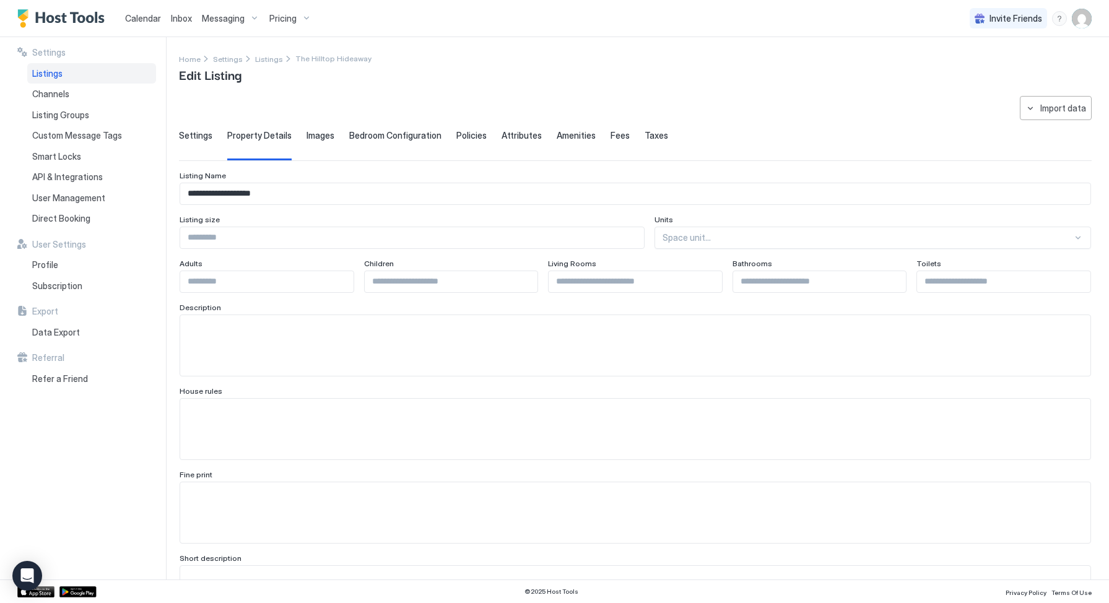
click at [186, 136] on span "Settings" at bounding box center [195, 135] width 33 height 11
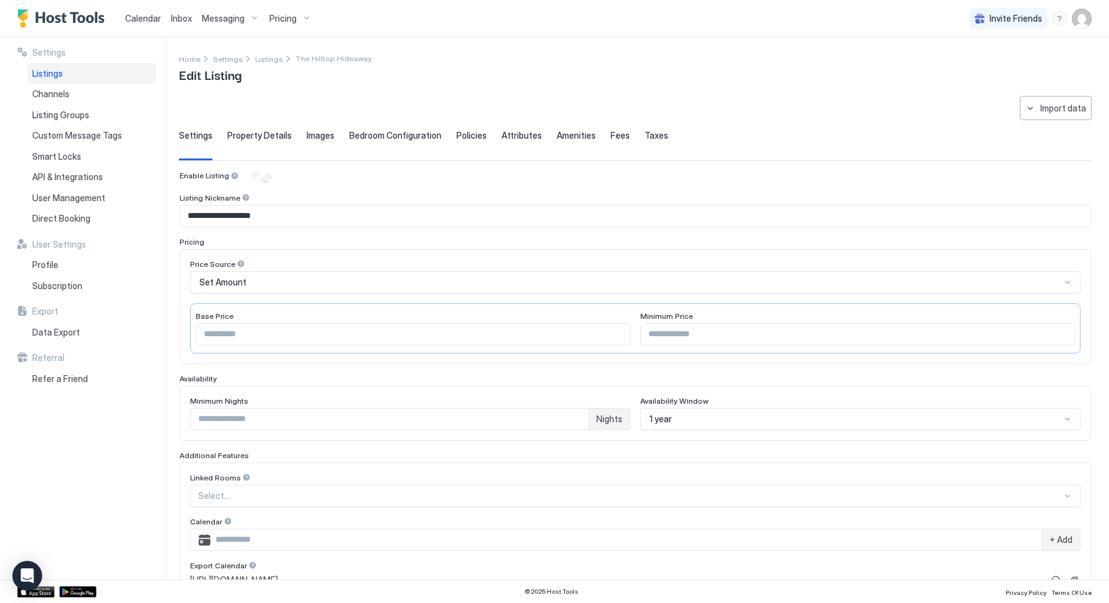
click at [611, 137] on span "Fees" at bounding box center [620, 135] width 19 height 11
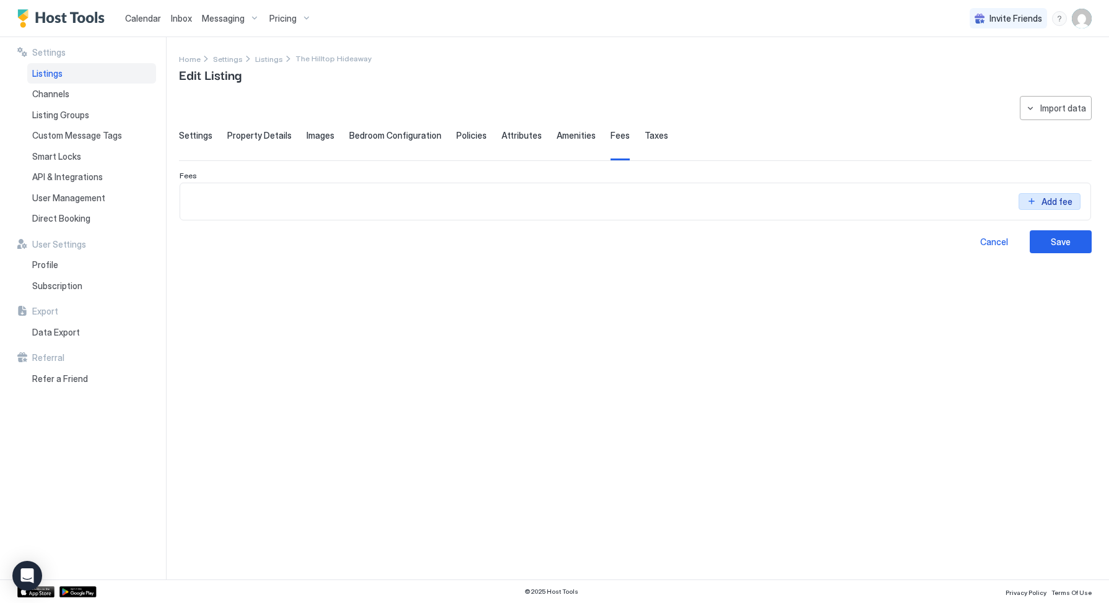
click at [1050, 199] on div "Add fee" at bounding box center [1057, 192] width 34 height 13
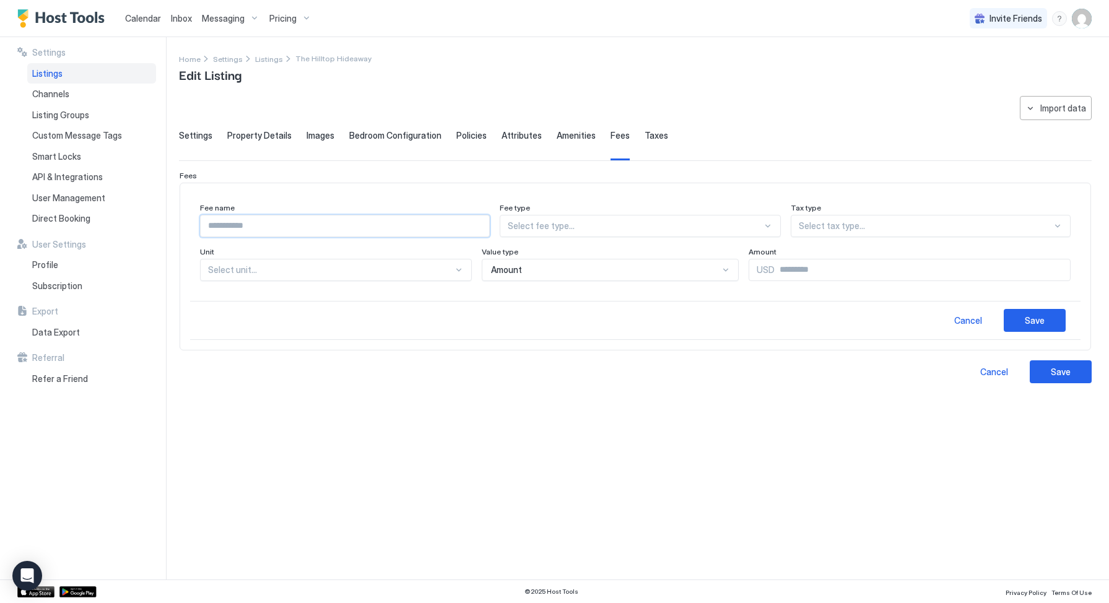
click at [419, 220] on input "Input Field" at bounding box center [345, 226] width 289 height 21
click at [422, 221] on input "Input Field" at bounding box center [345, 226] width 289 height 21
drag, startPoint x: 974, startPoint y: 316, endPoint x: 965, endPoint y: 316, distance: 8.7
click at [974, 317] on div "Cancel" at bounding box center [968, 320] width 28 height 13
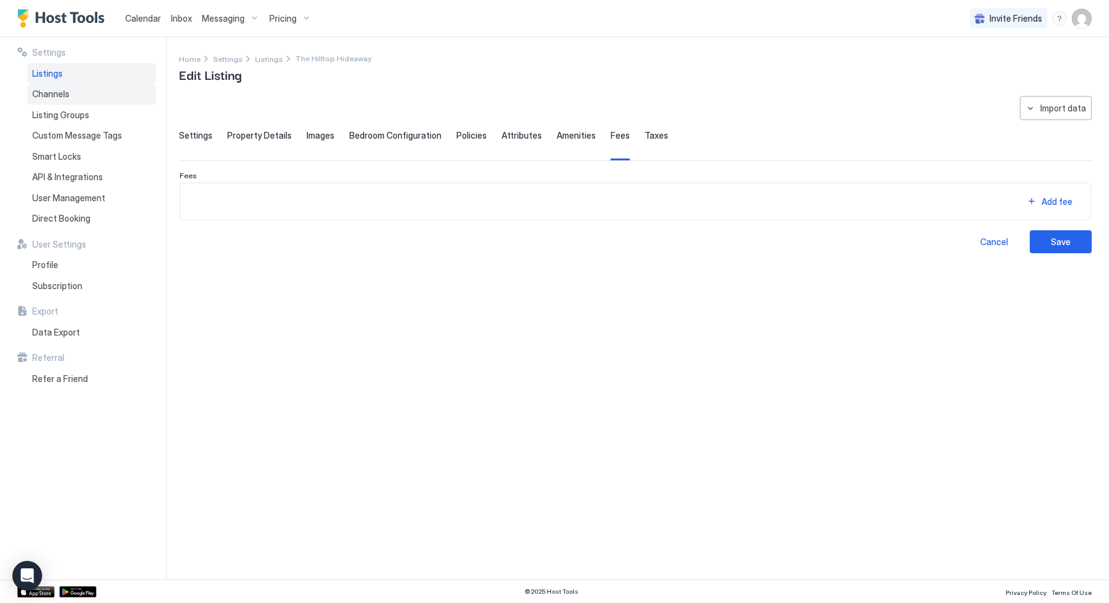
click at [69, 98] on div "Channels" at bounding box center [91, 94] width 129 height 21
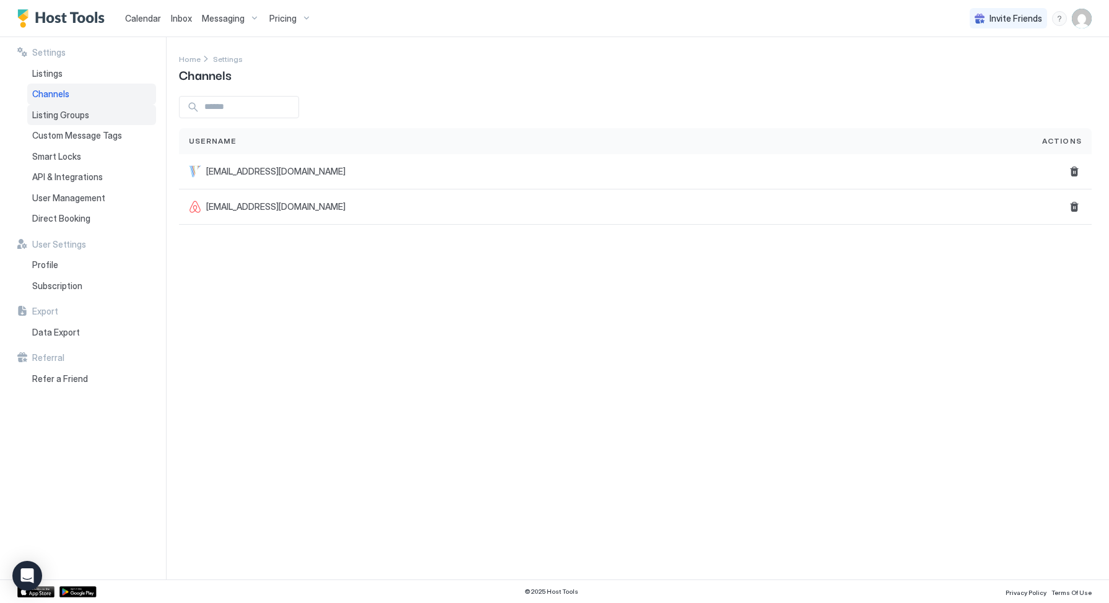
click at [68, 116] on span "Listing Groups" at bounding box center [60, 115] width 57 height 11
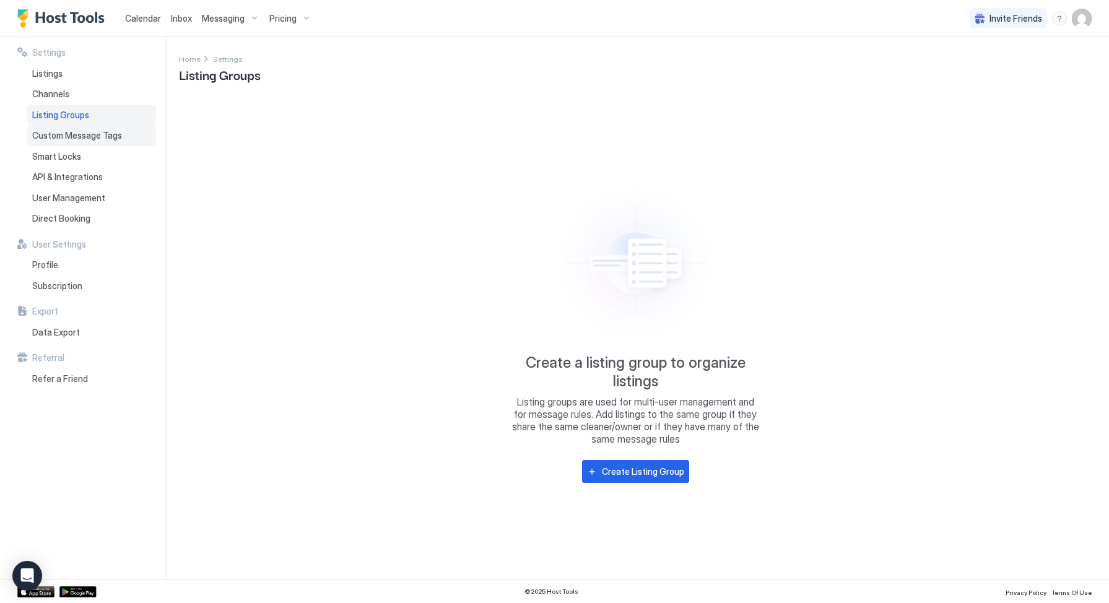
click at [75, 137] on span "Custom Message Tags" at bounding box center [77, 135] width 90 height 11
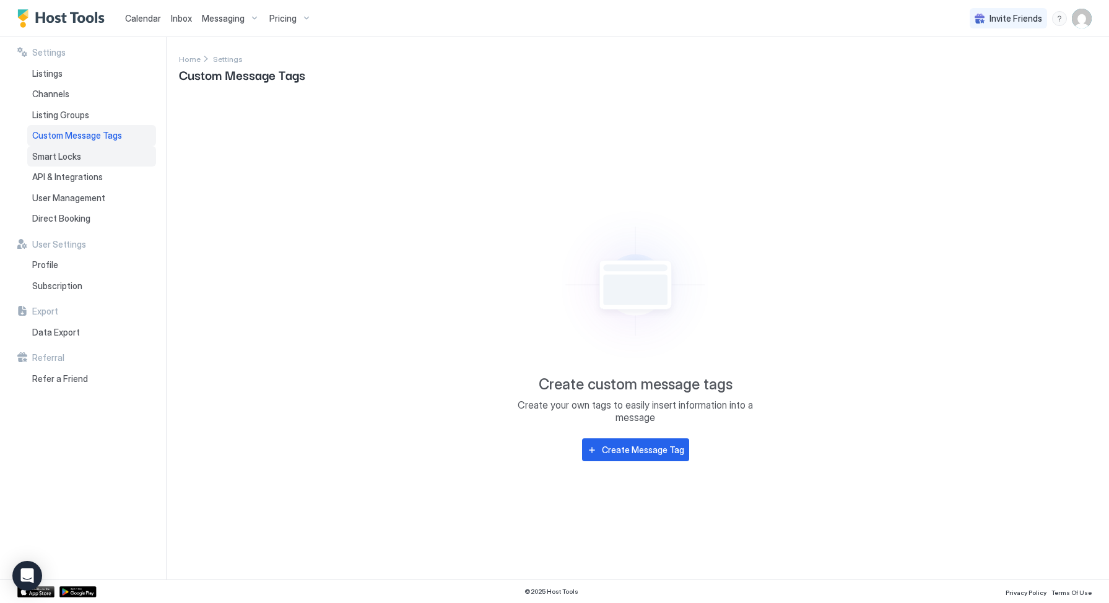
click at [71, 154] on span "Smart Locks" at bounding box center [56, 156] width 49 height 11
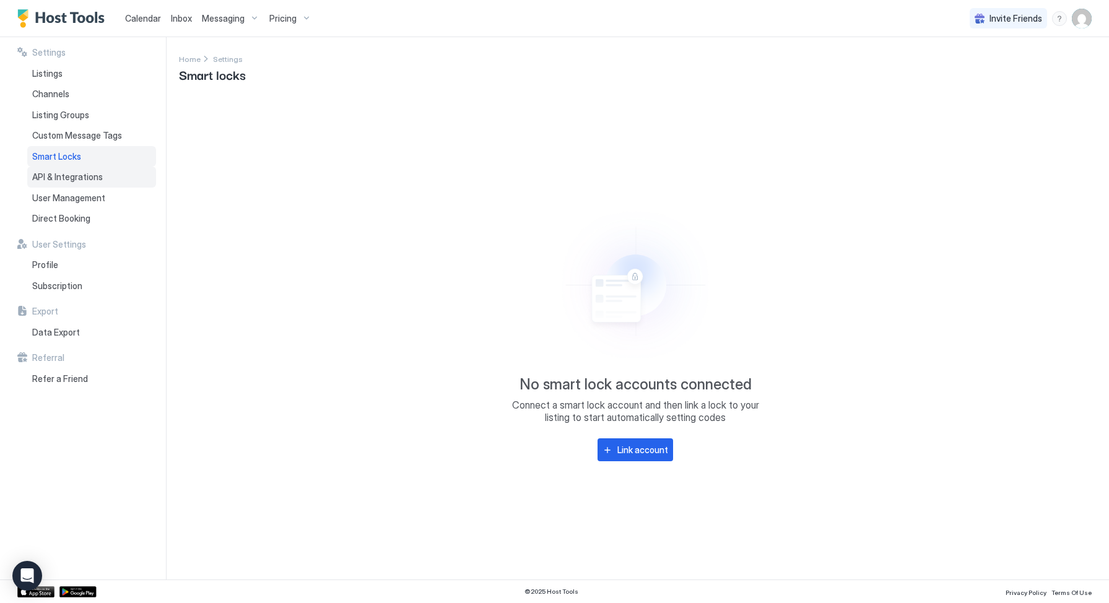
click at [74, 179] on span "API & Integrations" at bounding box center [67, 177] width 71 height 11
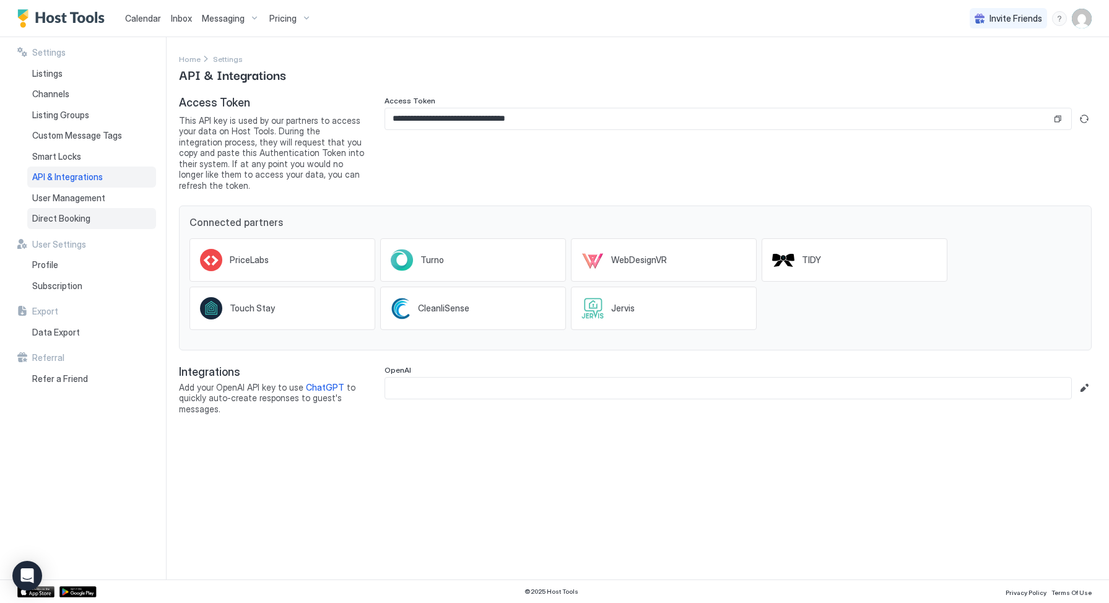
click at [94, 210] on div "Direct Booking" at bounding box center [91, 218] width 129 height 21
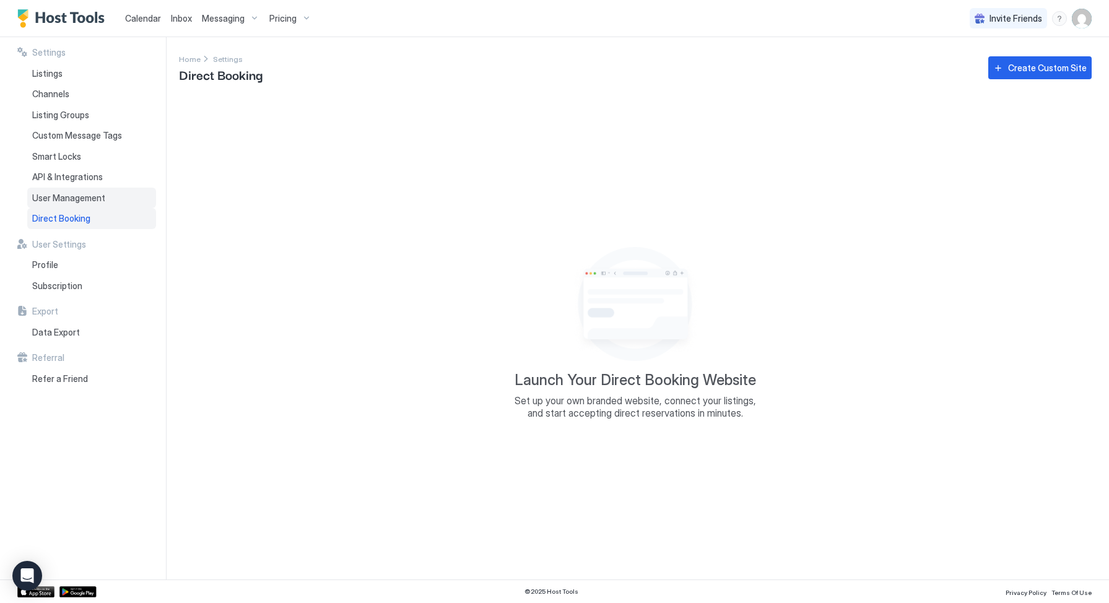
click at [90, 195] on span "User Management" at bounding box center [68, 198] width 73 height 11
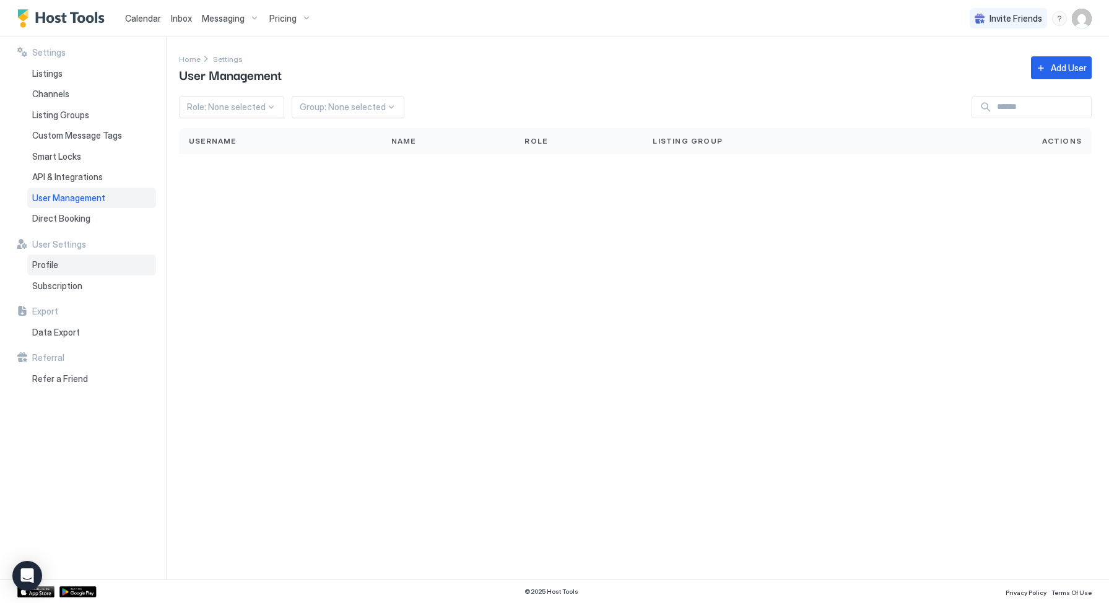
click at [71, 263] on div "Profile" at bounding box center [91, 265] width 129 height 21
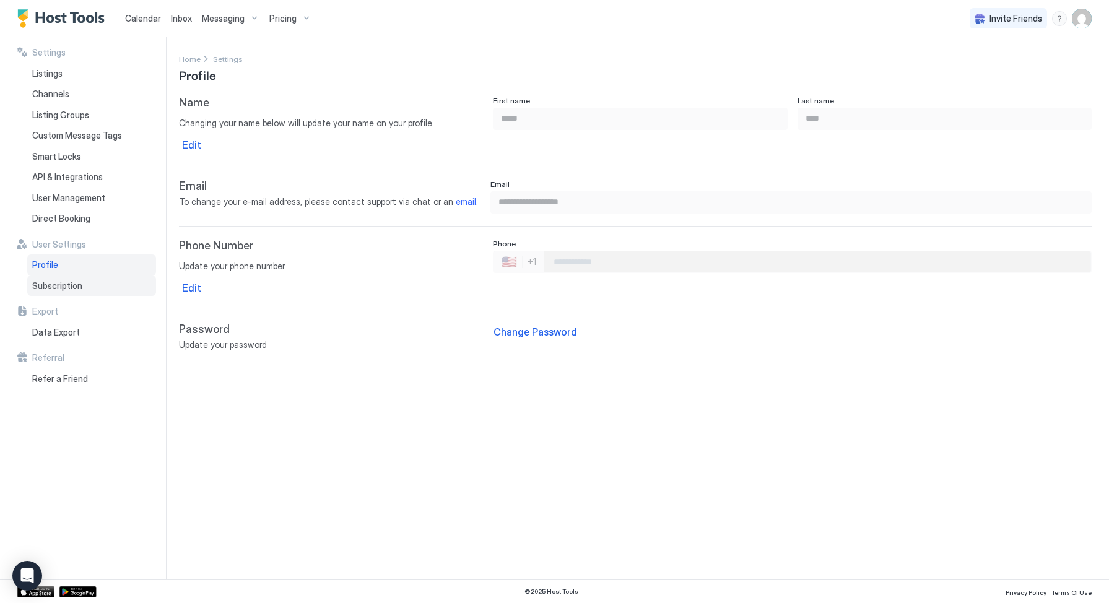
click at [74, 287] on span "Subscription" at bounding box center [57, 286] width 50 height 11
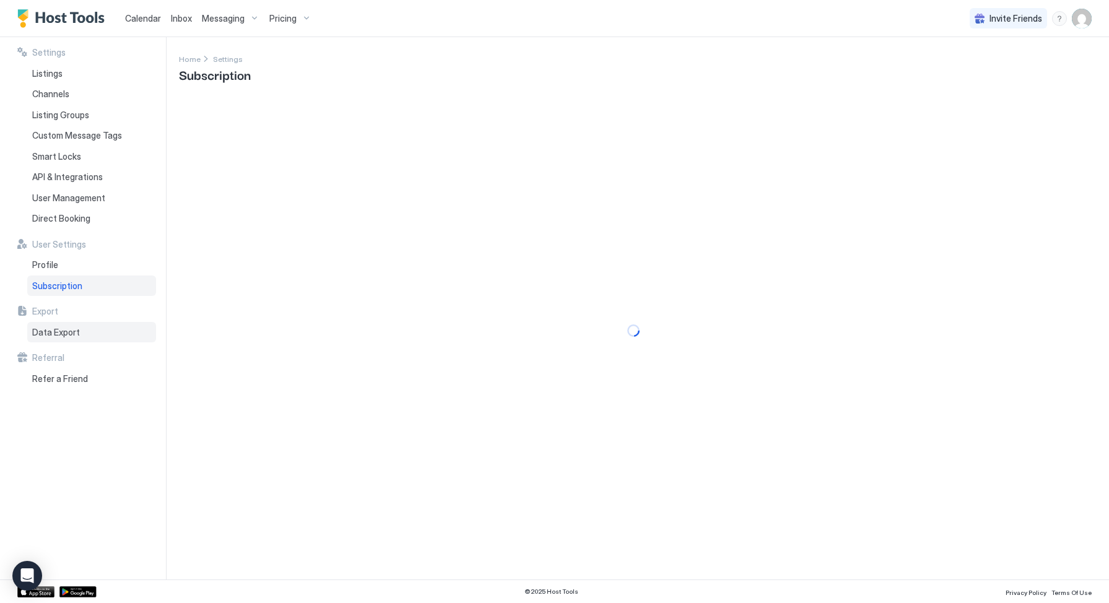
click at [70, 331] on span "Data Export" at bounding box center [56, 332] width 48 height 11
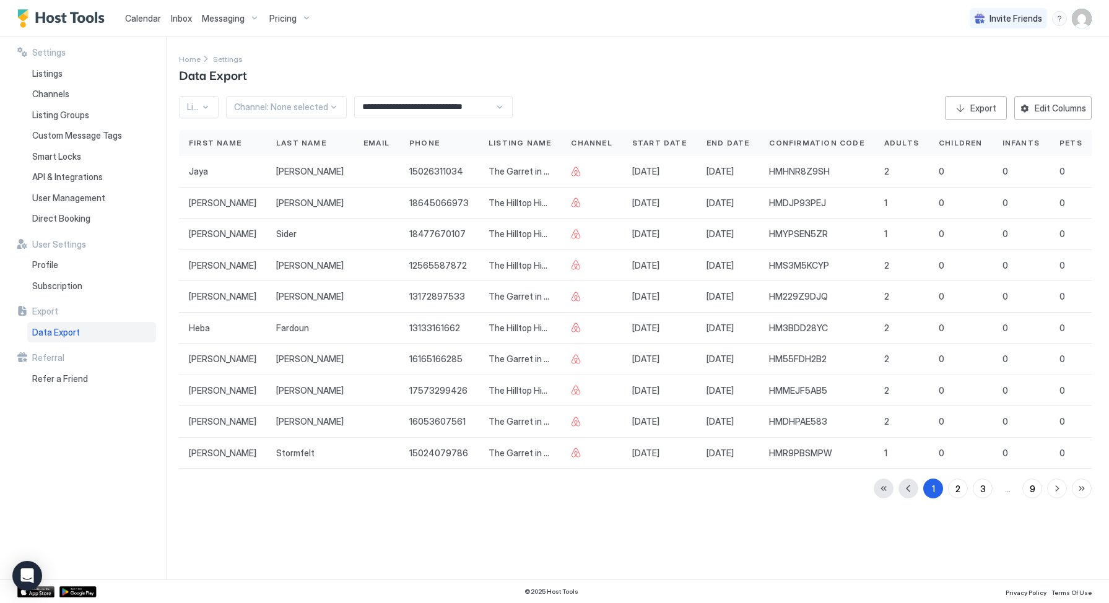
click at [216, 17] on span "Messaging" at bounding box center [223, 18] width 43 height 11
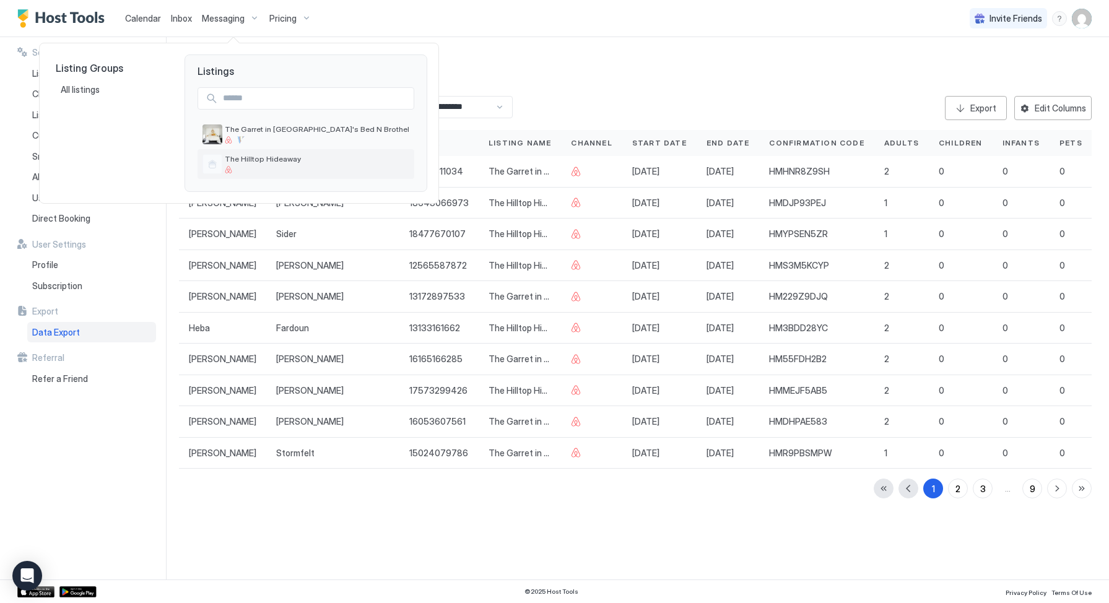
click at [250, 154] on span "The Hilltop Hideaway" at bounding box center [317, 158] width 185 height 9
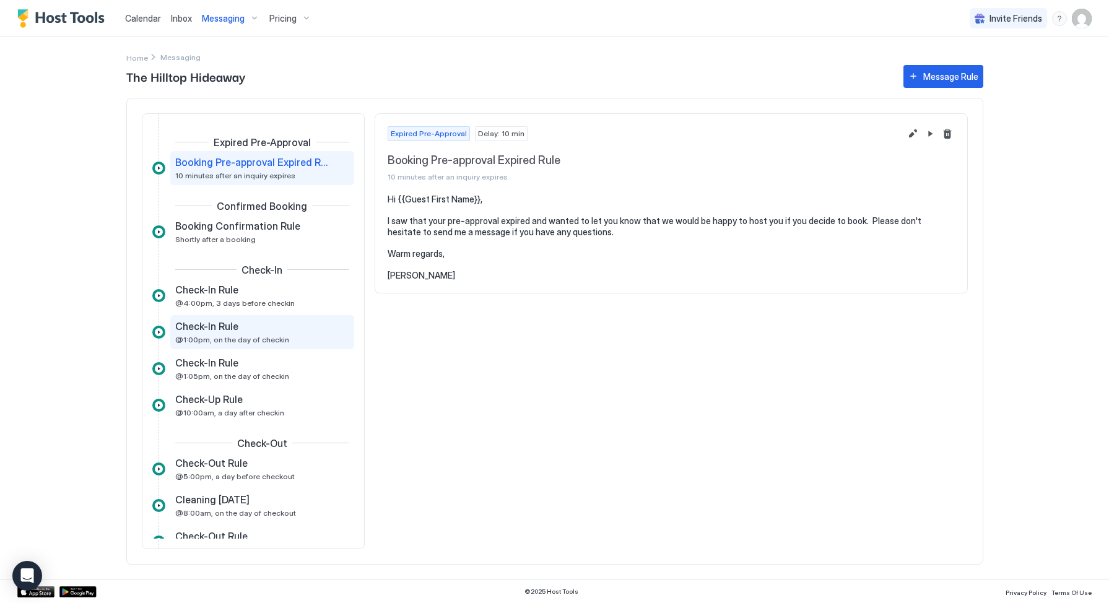
click at [266, 333] on div "Check-In Rule @1:00pm, on the day of checkin" at bounding box center [253, 332] width 157 height 24
